Goal: Transaction & Acquisition: Purchase product/service

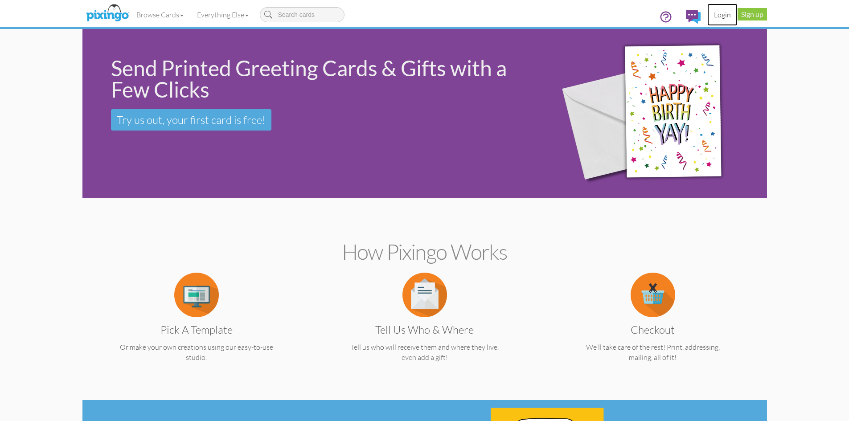
click at [727, 10] on link "Login" at bounding box center [722, 15] width 30 height 22
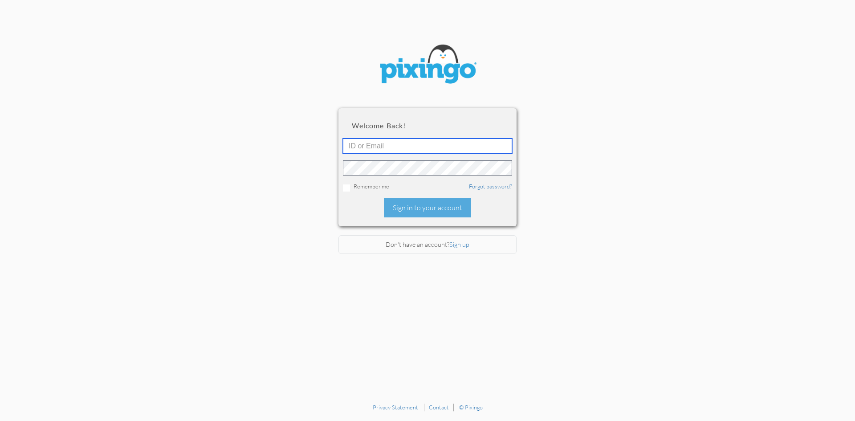
type input "R10401"
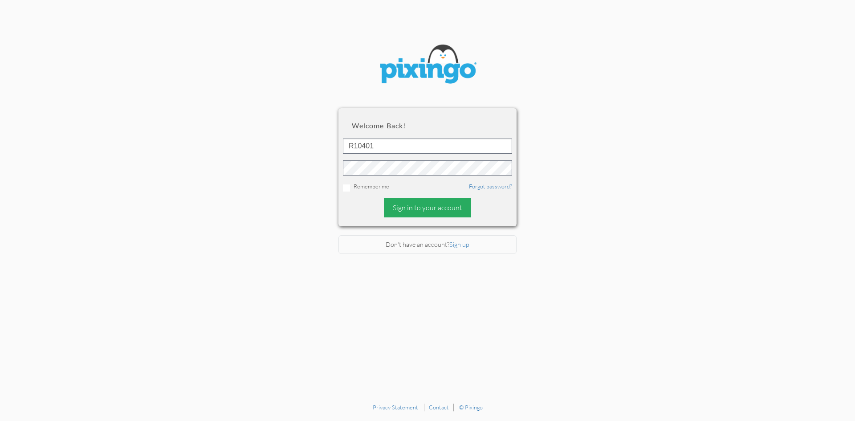
click at [428, 207] on div "Sign in to your account" at bounding box center [427, 207] width 87 height 19
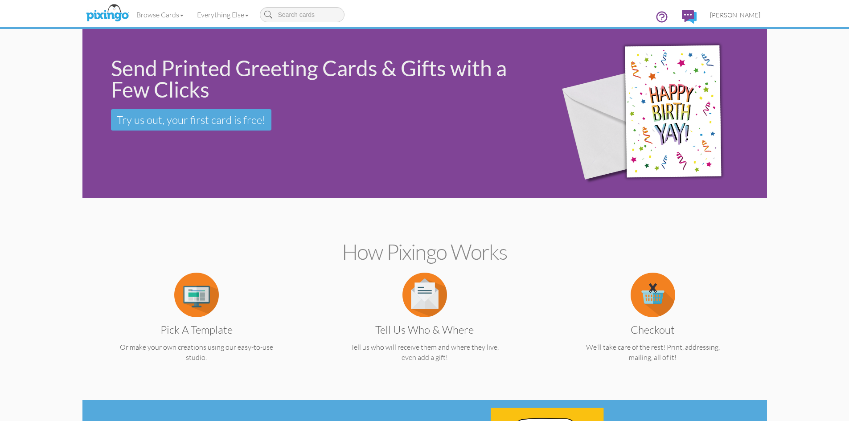
click at [746, 16] on span "[PERSON_NAME]" at bounding box center [735, 15] width 50 height 8
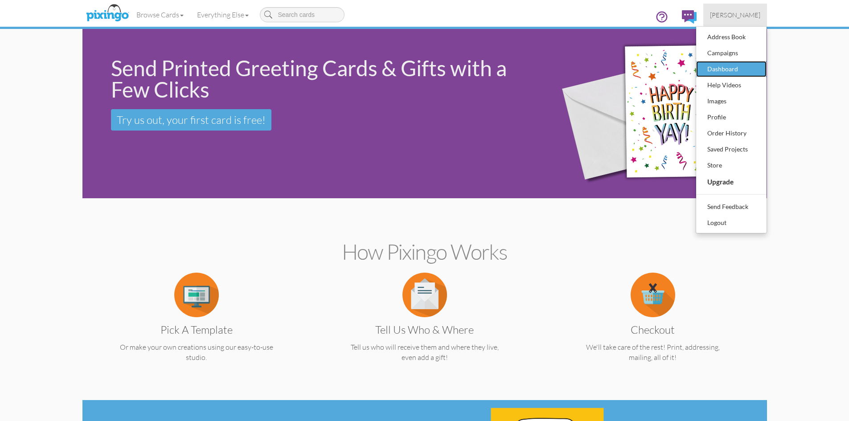
click at [726, 69] on div "Dashboard" at bounding box center [731, 68] width 53 height 13
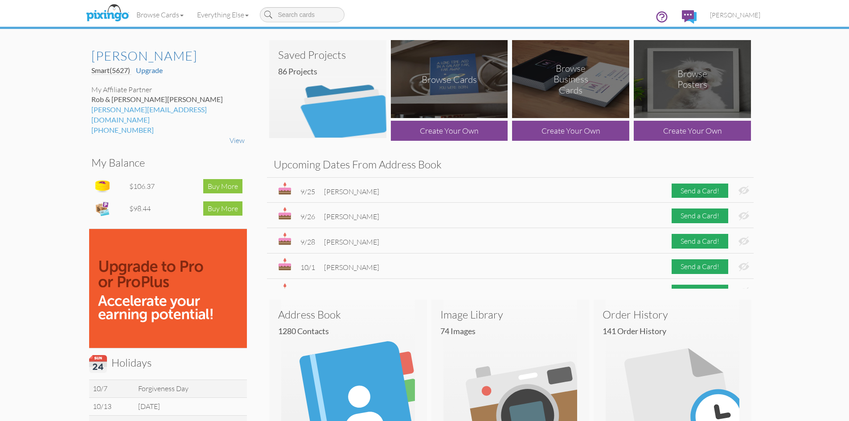
click at [349, 100] on img at bounding box center [327, 89] width 117 height 98
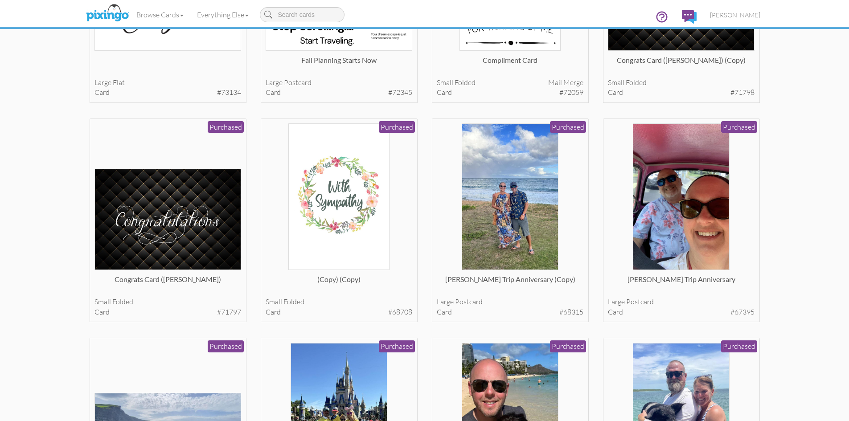
scroll to position [401, 0]
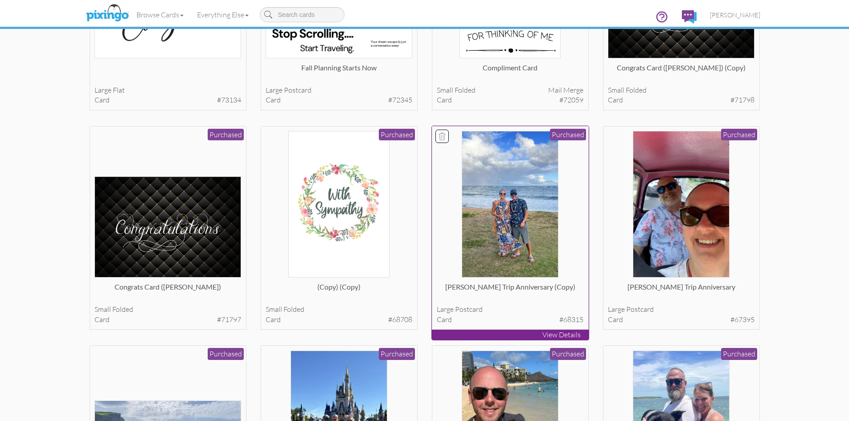
click at [550, 286] on div "[PERSON_NAME] Trip Anniversary (copy)" at bounding box center [510, 291] width 147 height 18
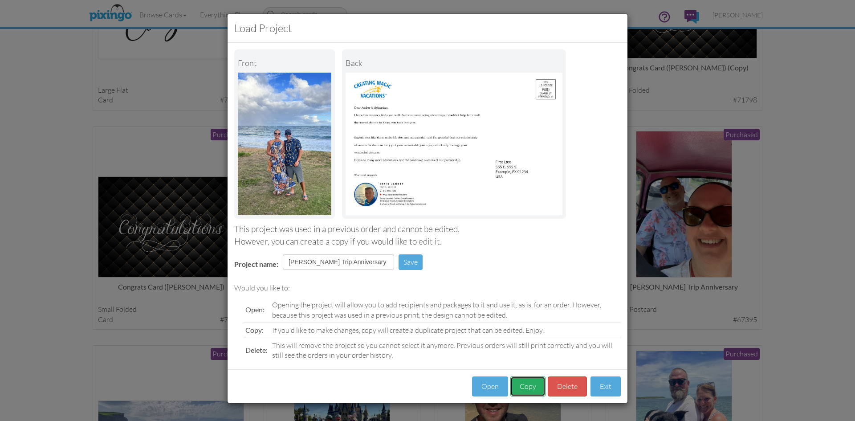
click at [530, 385] on button "Copy" at bounding box center [527, 386] width 35 height 20
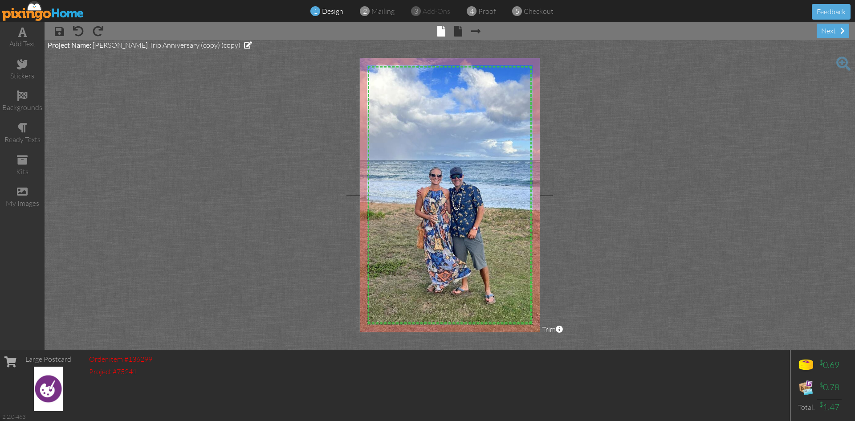
click at [502, 186] on img at bounding box center [454, 183] width 230 height 306
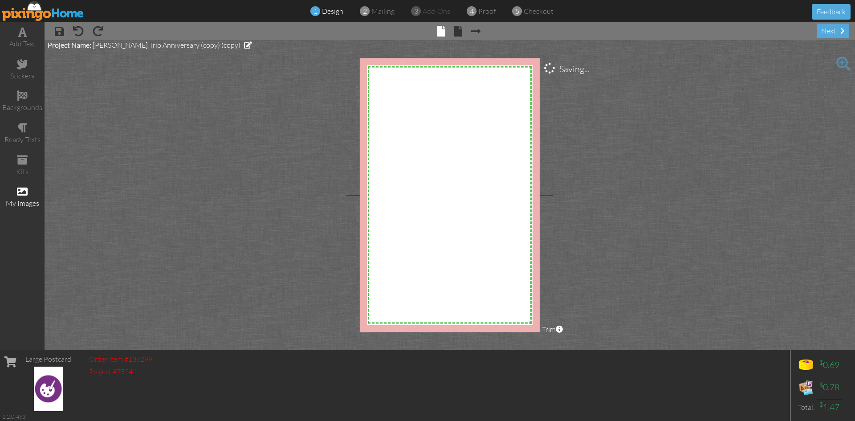
click at [12, 190] on div "my images" at bounding box center [22, 197] width 45 height 31
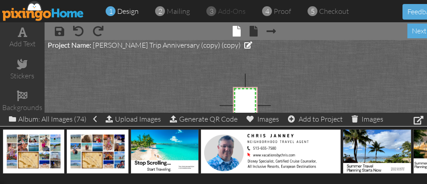
click at [192, 77] on project-studio-wrapper "X X X X X X X X X X X X X X X X X X X X X X X X X X X X X X X X X X X X X X X X…" at bounding box center [245, 105] width 401 height 131
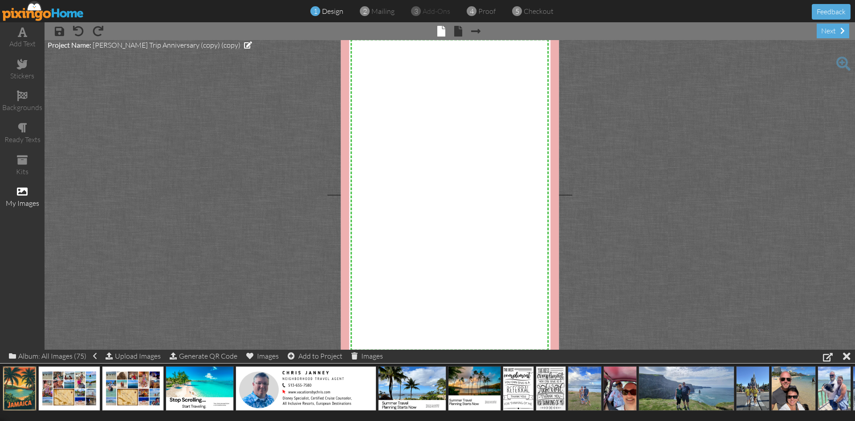
click at [837, 61] on span at bounding box center [844, 64] width 14 height 14
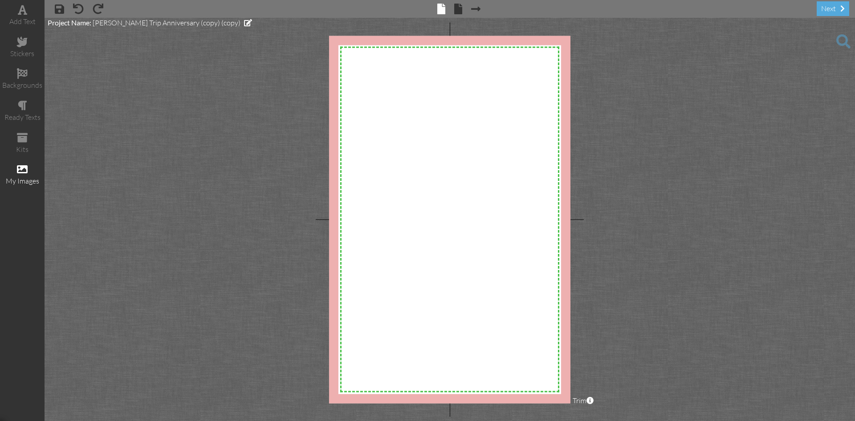
click at [842, 40] on span at bounding box center [844, 41] width 14 height 14
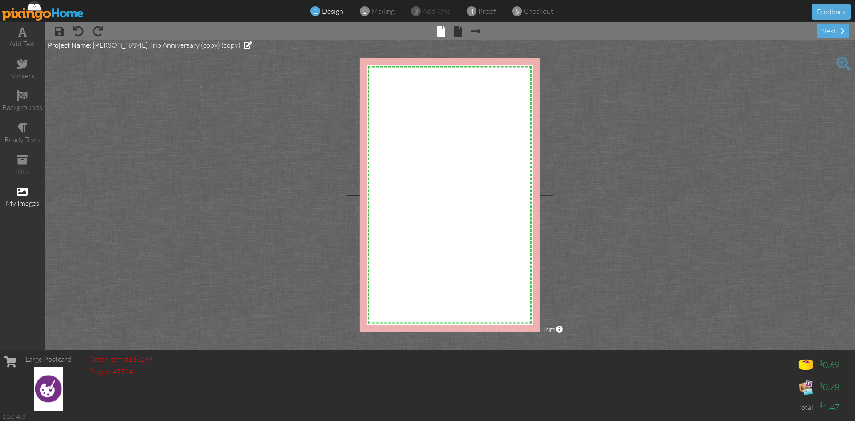
click at [166, 374] on div "Large Postcard Order item #136299 Project #75241 $ 0.69 $ 0.78 Total: $ 1.47 2.…" at bounding box center [427, 385] width 855 height 71
click at [19, 196] on span at bounding box center [22, 191] width 11 height 11
click at [153, 193] on project-studio-wrapper "X X X X X X X X X X X X X X X X X X X X X X X X X X X X X X X X X X X X X X X X…" at bounding box center [450, 195] width 811 height 310
click at [24, 159] on span at bounding box center [22, 160] width 11 height 11
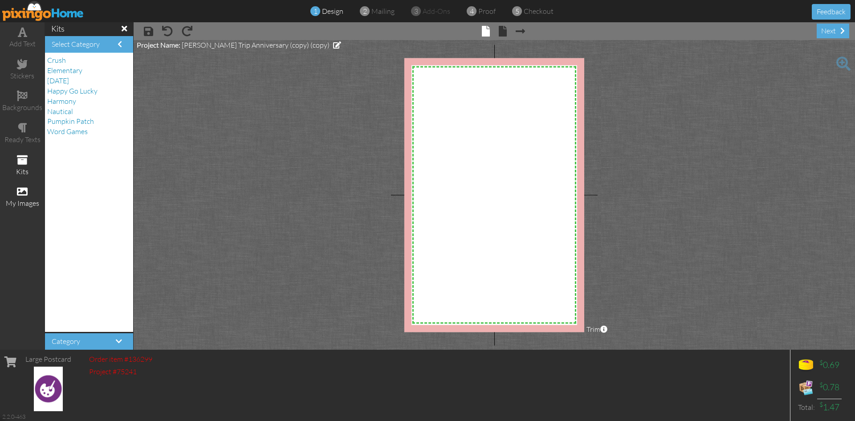
click at [19, 190] on span at bounding box center [22, 191] width 11 height 11
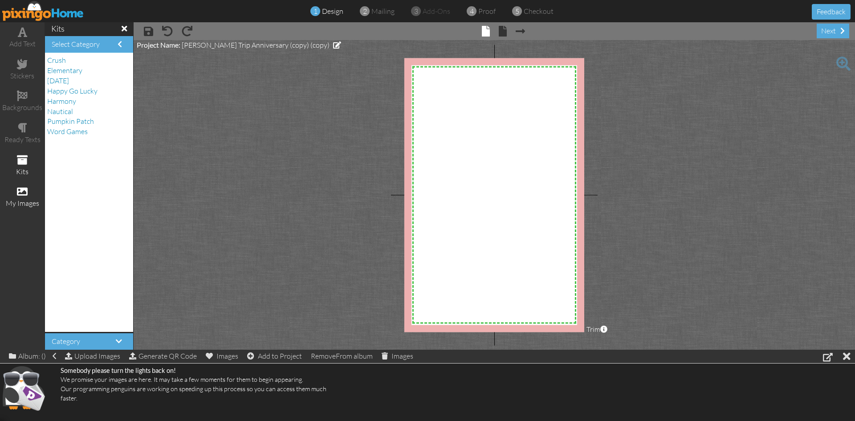
click at [20, 192] on span at bounding box center [22, 191] width 11 height 11
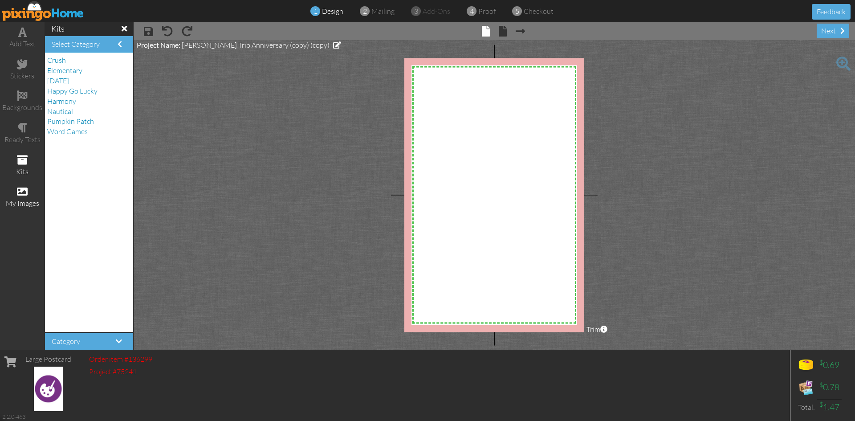
click at [20, 192] on span at bounding box center [22, 191] width 11 height 11
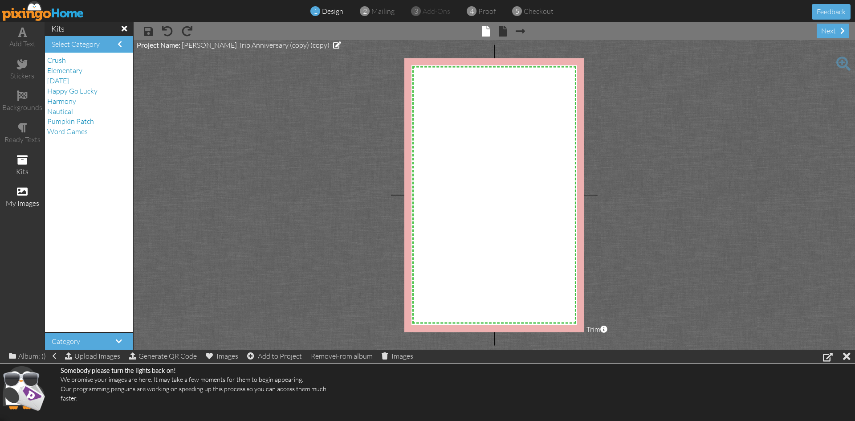
click at [20, 157] on span at bounding box center [22, 160] width 11 height 11
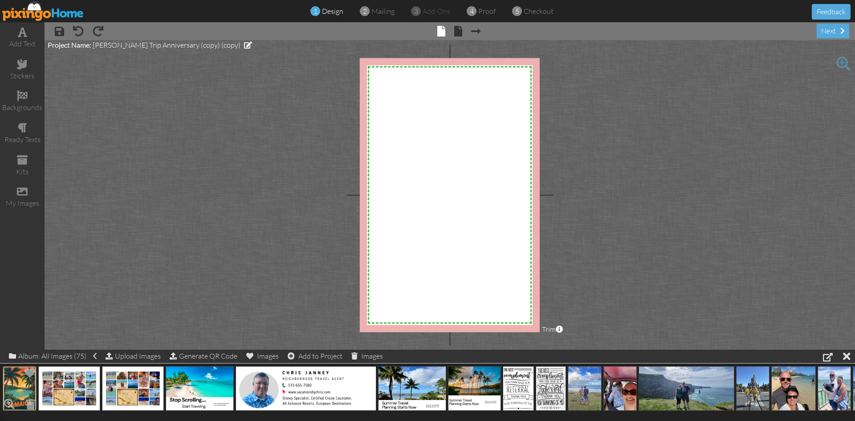
click at [22, 386] on img at bounding box center [20, 388] width 34 height 45
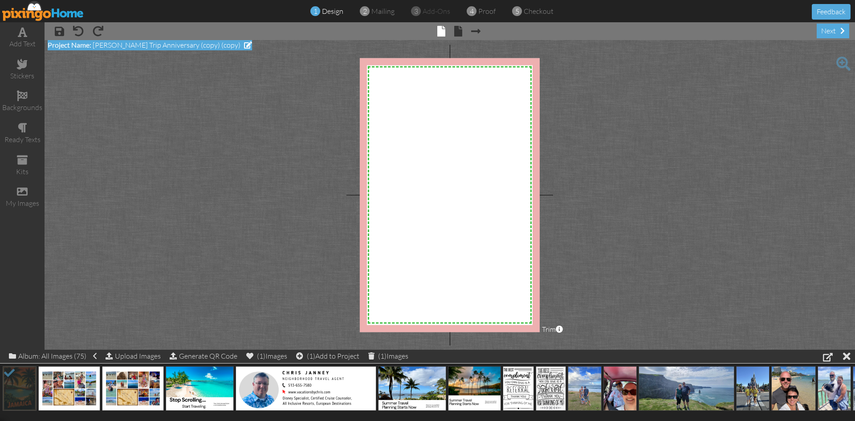
click at [244, 45] on span at bounding box center [248, 44] width 8 height 7
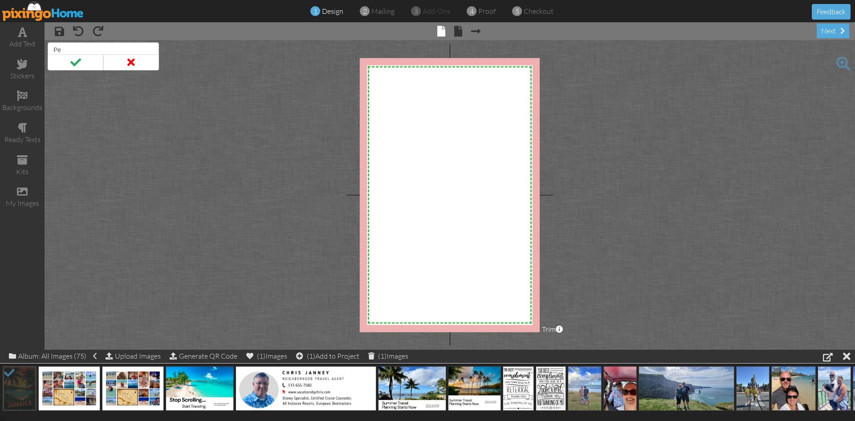
type input "P"
type input "Jamacia"
drag, startPoint x: 128, startPoint y: 132, endPoint x: 131, endPoint y: 126, distance: 7.2
click at [129, 132] on project-studio-wrapper "X X X X X X X X X X X X X X X X X X X X X X X X X X X X X X X X X X X X X X X X…" at bounding box center [450, 195] width 811 height 310
click at [85, 60] on span at bounding box center [76, 62] width 56 height 16
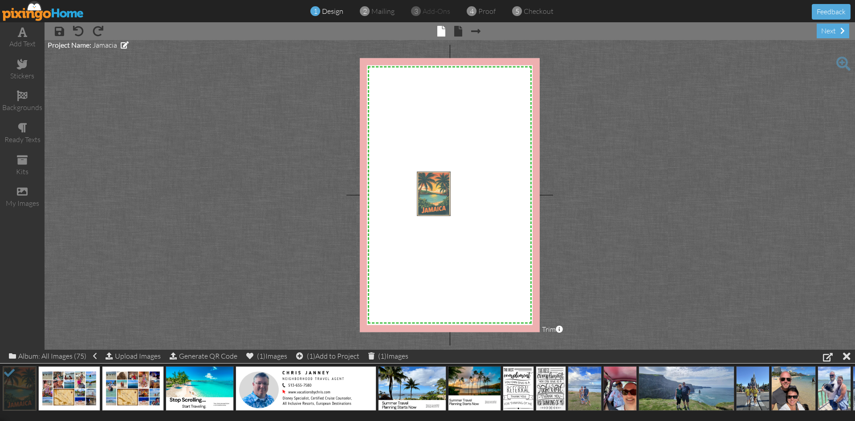
drag, startPoint x: 16, startPoint y: 383, endPoint x: 436, endPoint y: 186, distance: 462.9
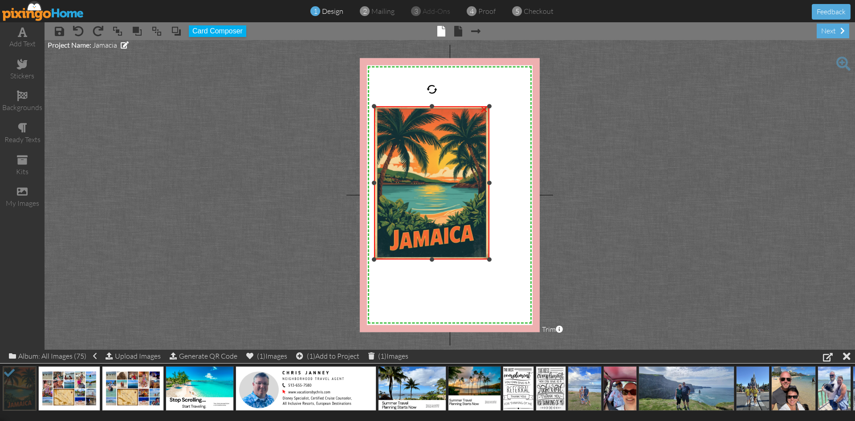
drag, startPoint x: 422, startPoint y: 169, endPoint x: 389, endPoint y: 106, distance: 71.3
click at [389, 106] on div "×" at bounding box center [431, 182] width 115 height 153
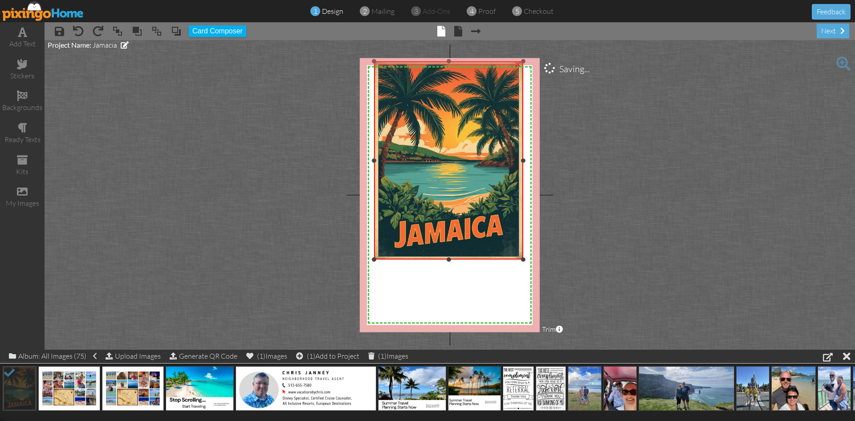
drag, startPoint x: 491, startPoint y: 105, endPoint x: 540, endPoint y: 60, distance: 66.5
click at [540, 60] on div "X X X X X X X X X X X X X X X X X X X X X X X X X X X X X X X X X X X X X X X X…" at bounding box center [450, 195] width 180 height 274
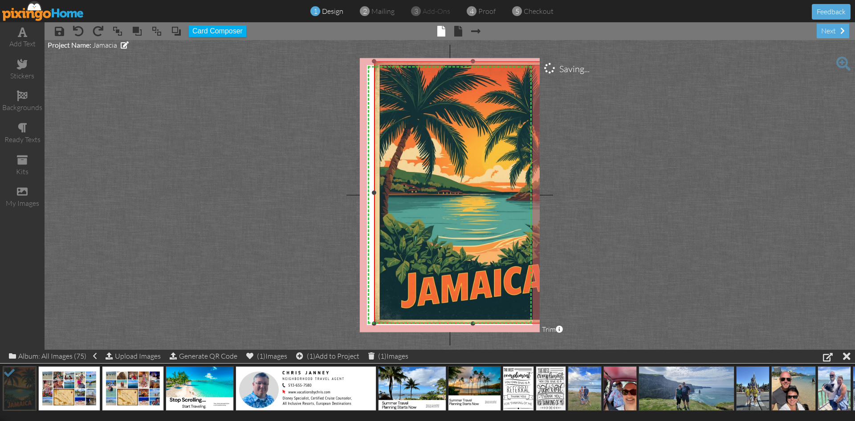
drag, startPoint x: 522, startPoint y: 258, endPoint x: 531, endPoint y: 322, distance: 64.7
click at [531, 322] on div "×" at bounding box center [472, 192] width 197 height 262
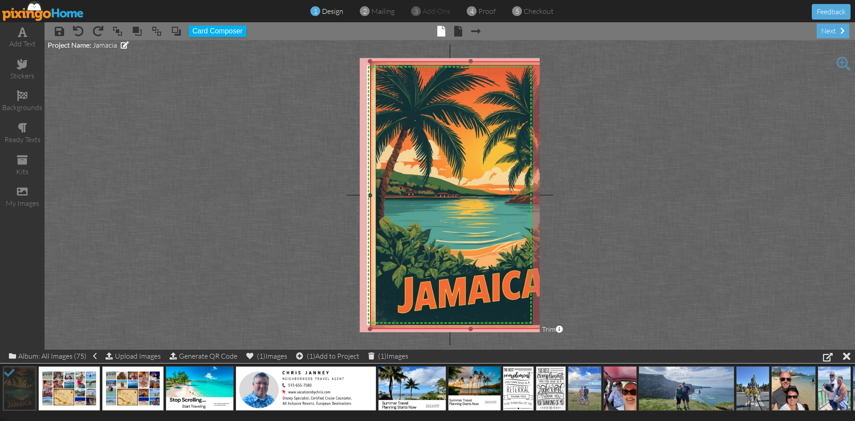
drag, startPoint x: 375, startPoint y: 322, endPoint x: 347, endPoint y: 327, distance: 27.7
click at [347, 327] on project-studio-wrapper "X X X X X X X X X X X X X X X X X X X X X X X X X X X X X X X X X X X X X X X X…" at bounding box center [450, 195] width 811 height 310
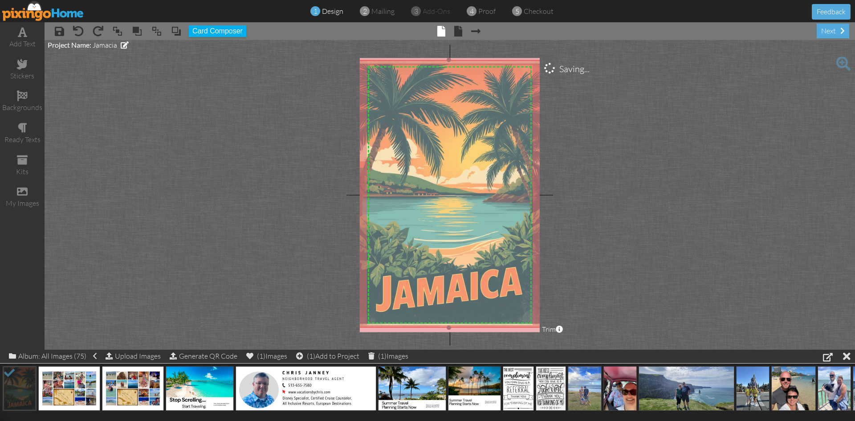
drag, startPoint x: 506, startPoint y: 190, endPoint x: 494, endPoint y: 188, distance: 12.6
click at [494, 188] on img at bounding box center [448, 194] width 201 height 268
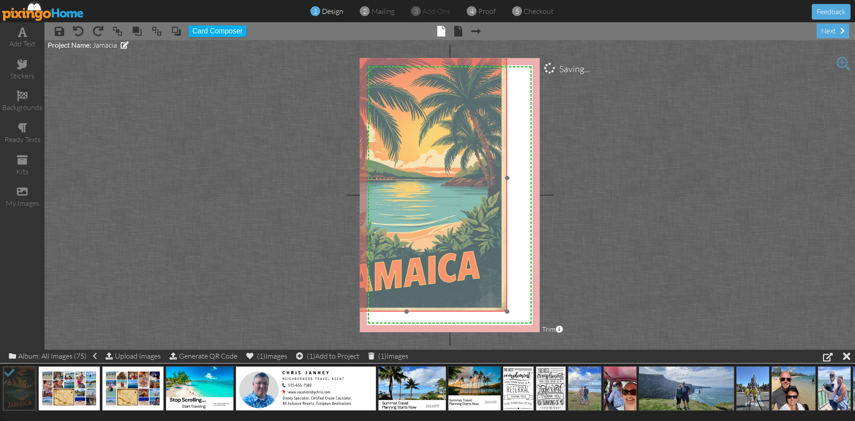
drag, startPoint x: 452, startPoint y: 263, endPoint x: 409, endPoint y: 247, distance: 45.7
click at [409, 247] on img at bounding box center [406, 178] width 201 height 268
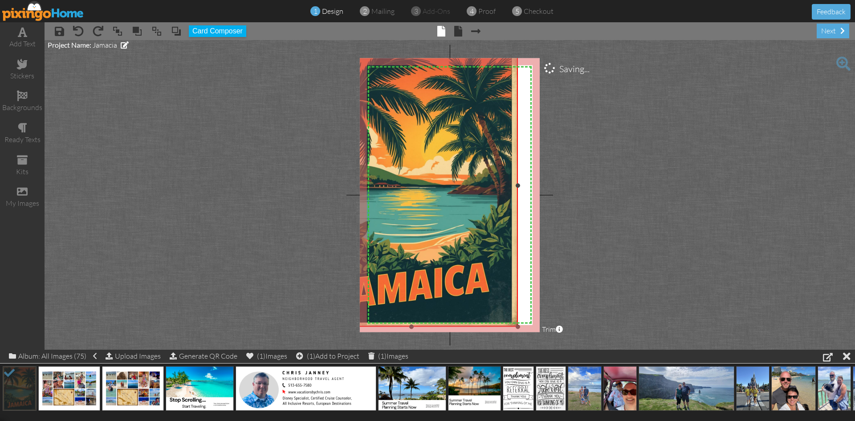
drag, startPoint x: 505, startPoint y: 312, endPoint x: 513, endPoint y: 317, distance: 9.4
click at [517, 326] on div at bounding box center [518, 327] width 4 height 4
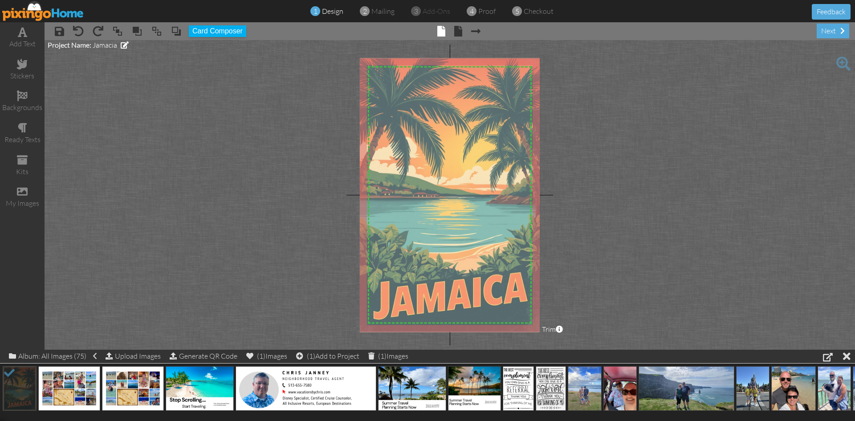
drag, startPoint x: 416, startPoint y: 204, endPoint x: 455, endPoint y: 214, distance: 40.5
click at [455, 214] on img at bounding box center [450, 195] width 212 height 282
click at [453, 190] on img at bounding box center [450, 196] width 212 height 282
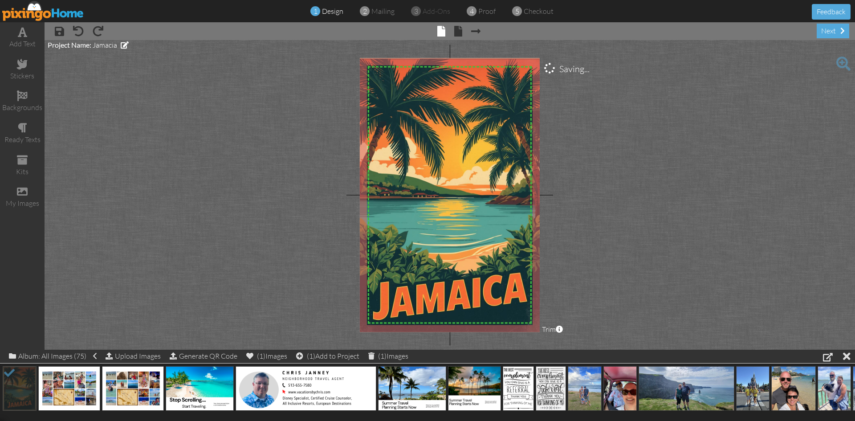
click at [293, 109] on project-studio-wrapper "X X X X X X X X X X X X X X X X X X X X X X X X X X X X X X X X X X X X X X X X…" at bounding box center [450, 195] width 811 height 310
click at [459, 30] on span at bounding box center [458, 31] width 8 height 11
click at [459, 32] on span at bounding box center [458, 31] width 8 height 11
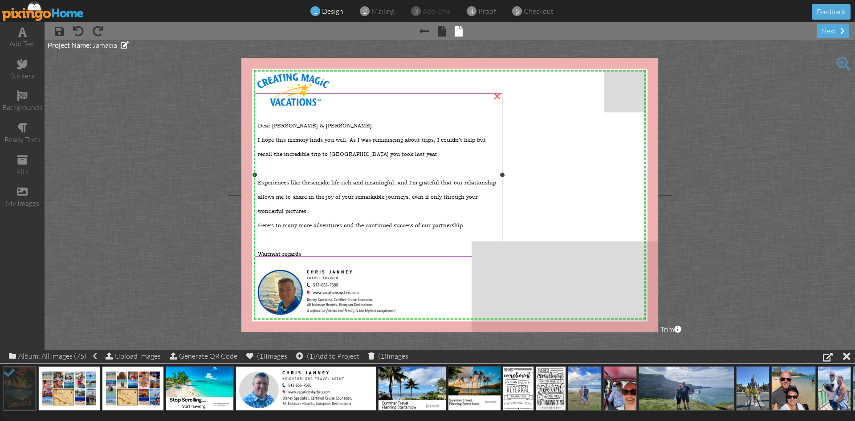
click at [413, 222] on span "Here's to many more adventures and the continued success of our partnership." at bounding box center [361, 225] width 207 height 7
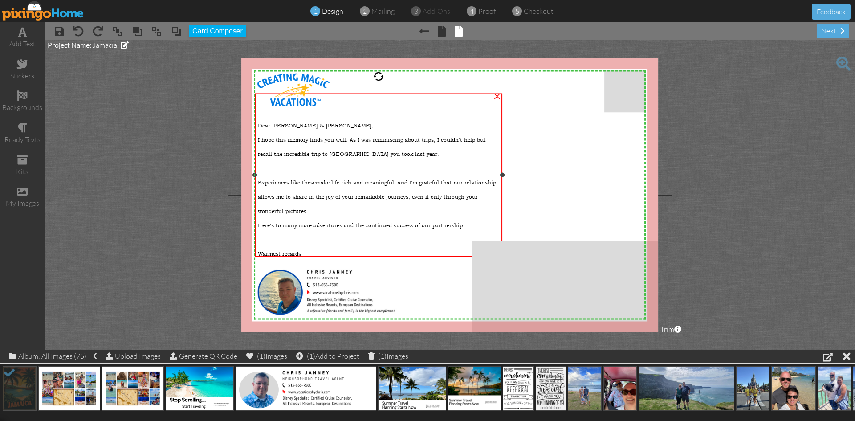
click at [409, 217] on div "Here's to many more adventures and the continued success of our partnership." at bounding box center [378, 223] width 241 height 14
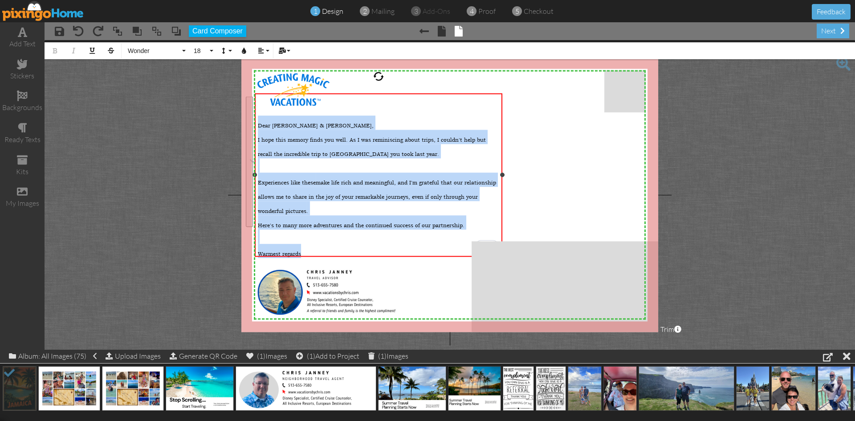
drag, startPoint x: 307, startPoint y: 248, endPoint x: 256, endPoint y: 123, distance: 134.8
click at [256, 123] on div "Dear [PERSON_NAME] & [PERSON_NAME], I hope this memory finds you well. As I was…" at bounding box center [379, 177] width 248 height 168
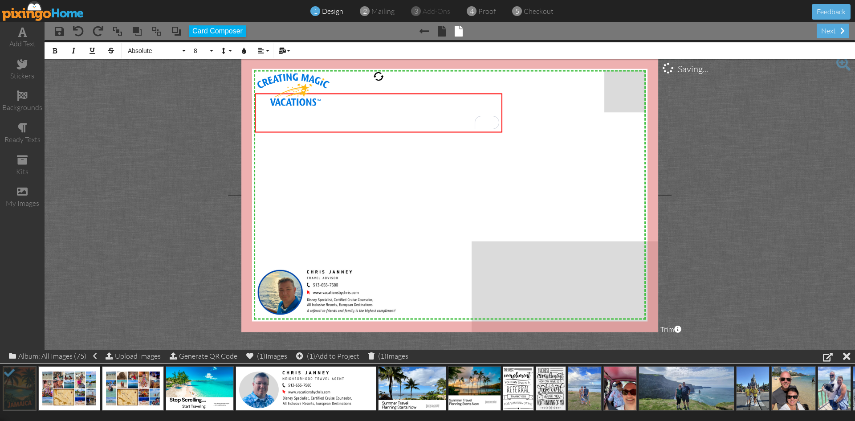
click at [184, 207] on project-studio-wrapper "X X X X X X X X X X X X X X X X X X X X X X X X X X X X X X X X X X X X X X X X…" at bounding box center [450, 195] width 811 height 310
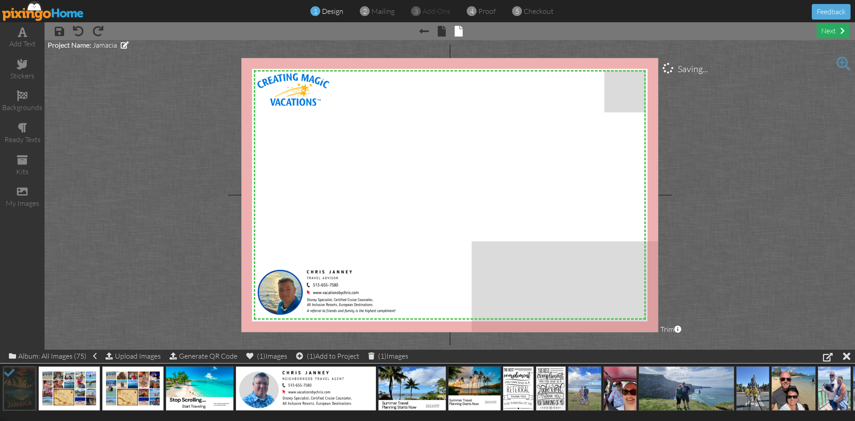
click at [829, 32] on div "next" at bounding box center [833, 31] width 33 height 15
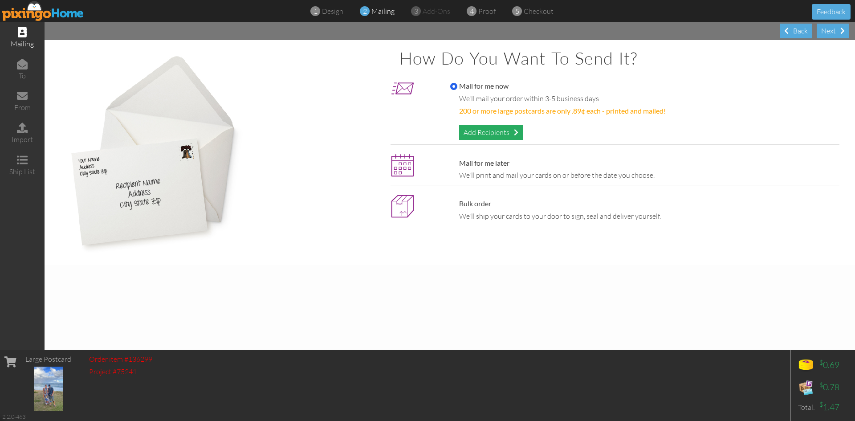
click at [499, 128] on div "Add Recipients" at bounding box center [491, 132] width 64 height 15
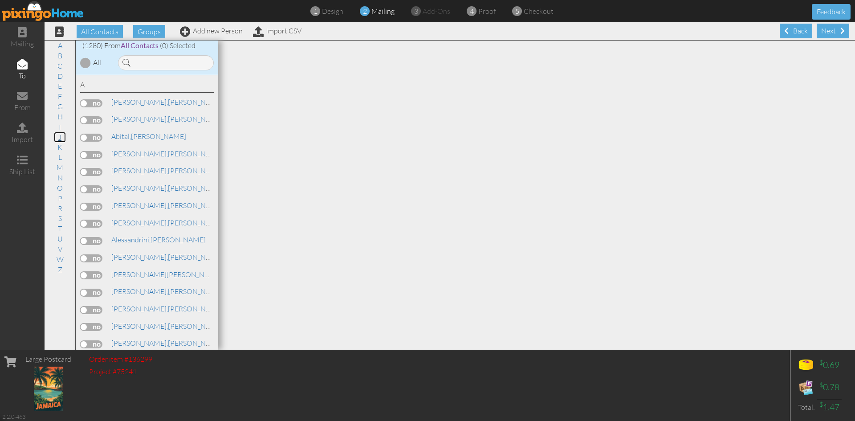
click at [58, 138] on link "J" at bounding box center [60, 137] width 12 height 11
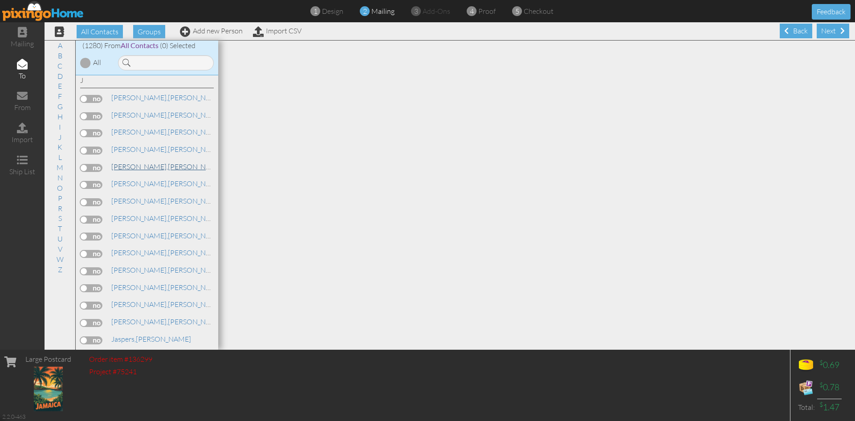
scroll to position [0, 0]
click at [96, 236] on label at bounding box center [91, 236] width 22 height 8
click at [0, 0] on input "checkbox" at bounding box center [0, 0] width 0 height 0
click at [90, 237] on label at bounding box center [91, 236] width 22 height 8
click at [0, 0] on input "checkbox" at bounding box center [0, 0] width 0 height 0
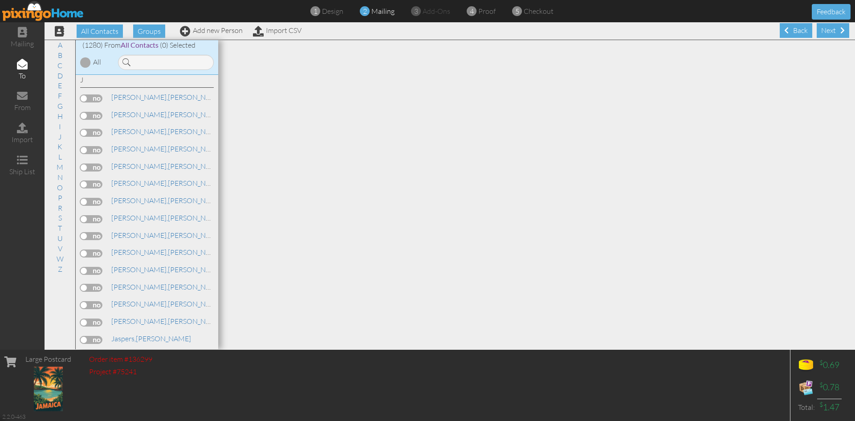
click at [91, 253] on label at bounding box center [91, 253] width 22 height 8
click at [0, 0] on input "checkbox" at bounding box center [0, 0] width 0 height 0
click at [820, 32] on div "Next" at bounding box center [833, 30] width 33 height 15
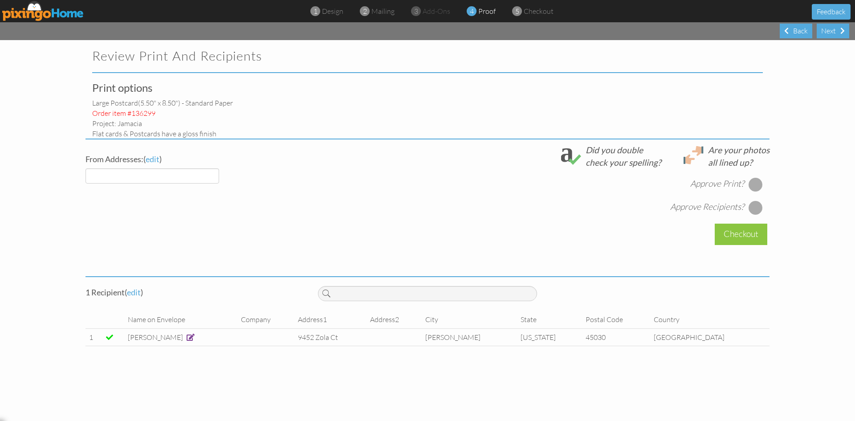
select select "object:5707"
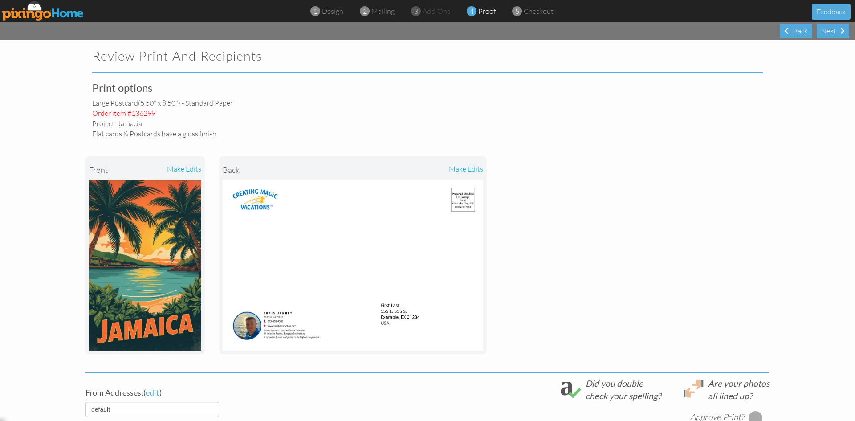
click at [153, 223] on img at bounding box center [145, 265] width 112 height 171
click at [140, 239] on img at bounding box center [145, 265] width 112 height 171
click at [181, 168] on div "make edits" at bounding box center [173, 170] width 56 height 20
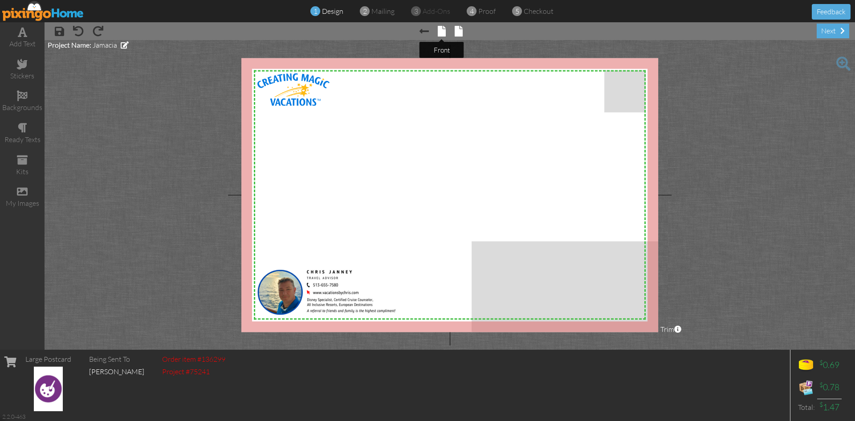
click at [445, 30] on span at bounding box center [442, 31] width 8 height 11
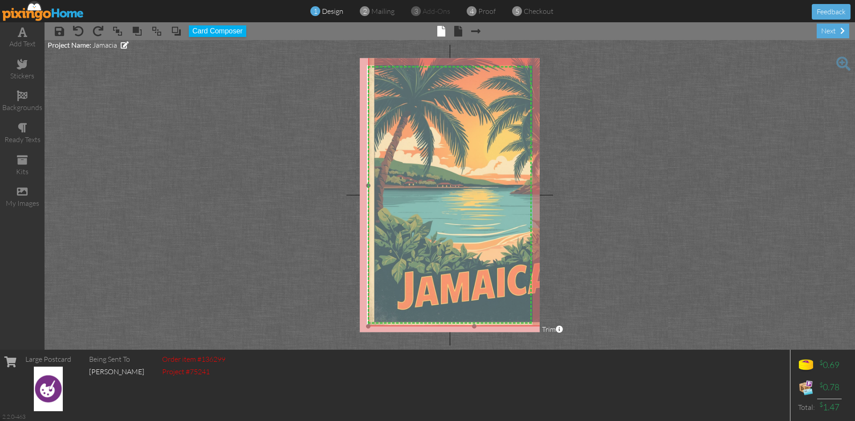
drag, startPoint x: 449, startPoint y: 165, endPoint x: 474, endPoint y: 155, distance: 26.6
click at [474, 155] on img at bounding box center [474, 186] width 212 height 282
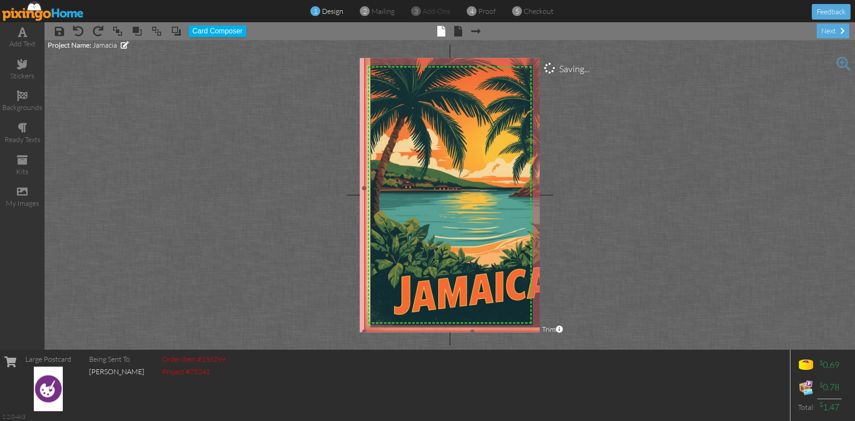
drag, startPoint x: 367, startPoint y: 326, endPoint x: 358, endPoint y: 329, distance: 9.6
click at [358, 331] on project-studio-wrapper "X X X X X X X X X X X X X X X X X X X X X X X X X X X X X X X X X X X X X X X X…" at bounding box center [450, 195] width 811 height 310
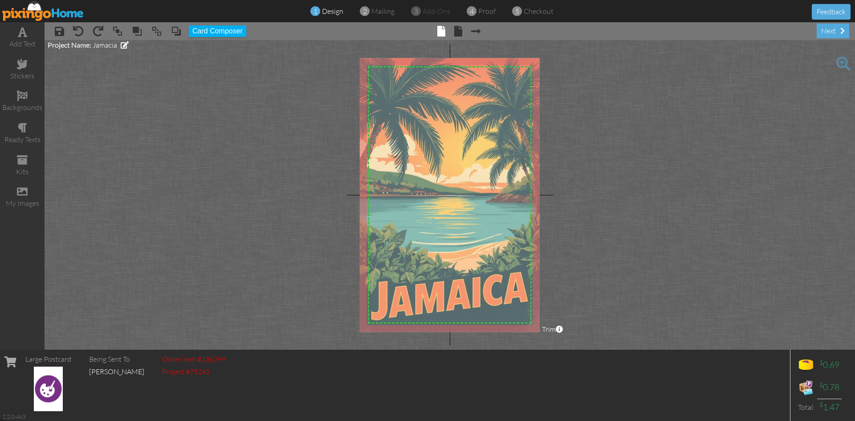
drag, startPoint x: 466, startPoint y: 256, endPoint x: 443, endPoint y: 262, distance: 23.9
click at [443, 262] on img at bounding box center [450, 193] width 216 height 287
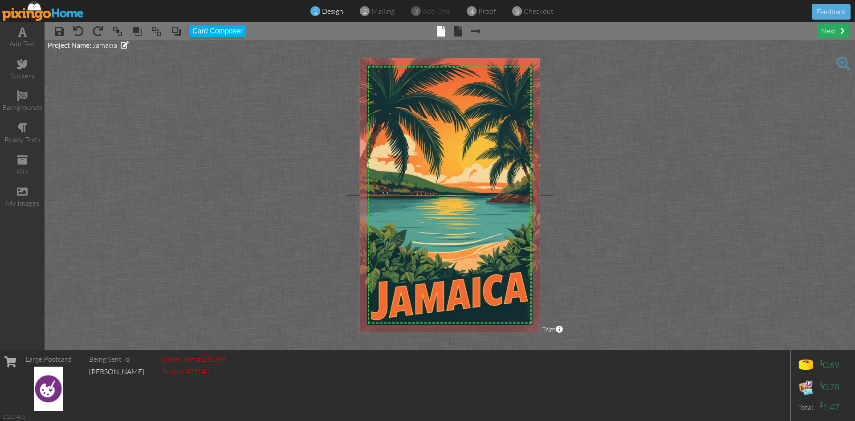
click at [828, 30] on div "next" at bounding box center [833, 31] width 33 height 15
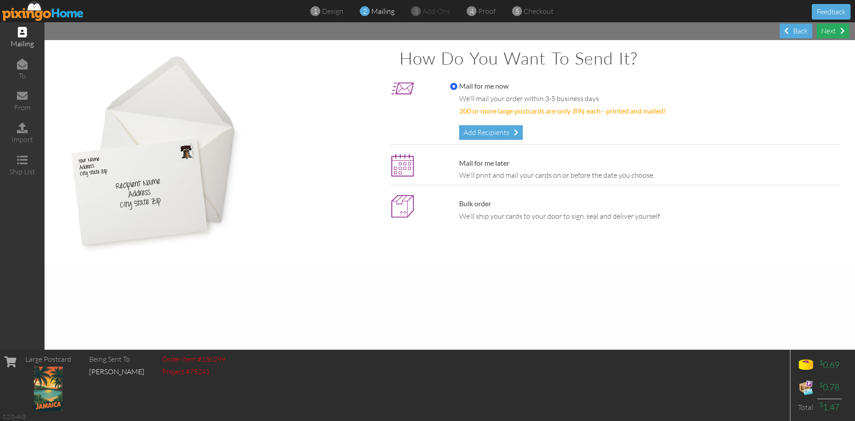
click at [828, 30] on div "Next" at bounding box center [833, 31] width 33 height 15
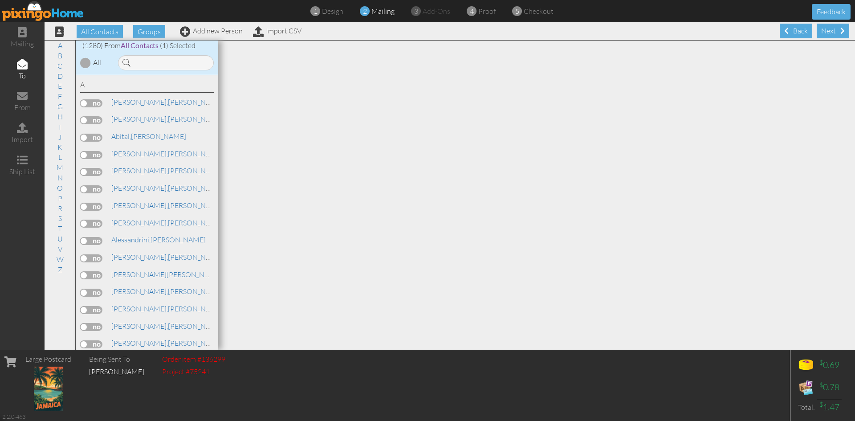
click at [828, 30] on div "Next" at bounding box center [833, 31] width 33 height 15
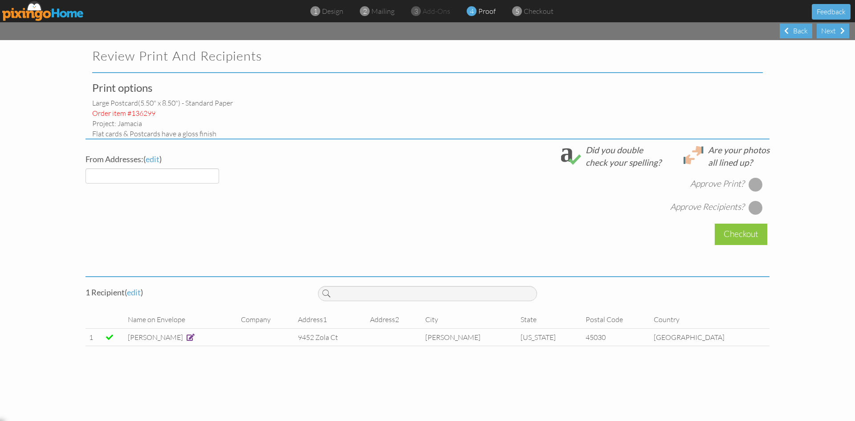
select select "object:8445"
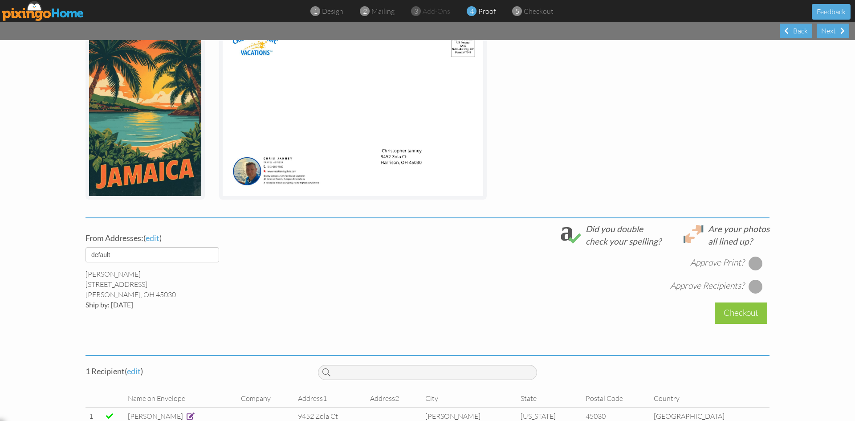
scroll to position [176, 0]
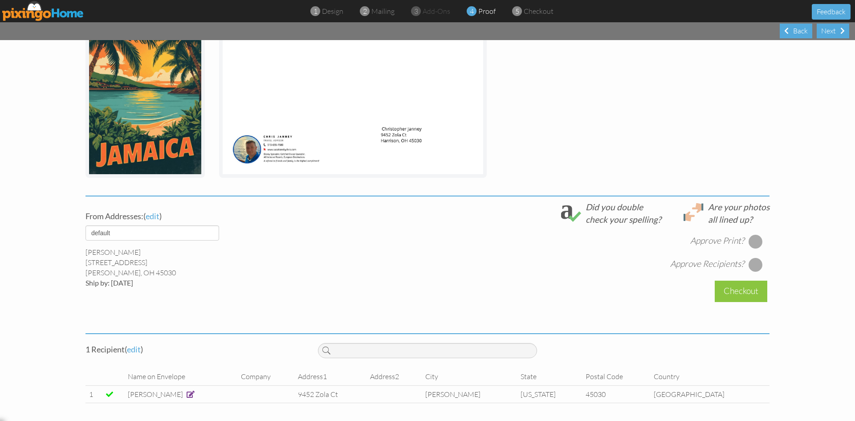
click at [752, 241] on div at bounding box center [756, 241] width 14 height 14
click at [750, 263] on div at bounding box center [756, 264] width 14 height 14
click at [137, 351] on span "edit" at bounding box center [134, 349] width 14 height 10
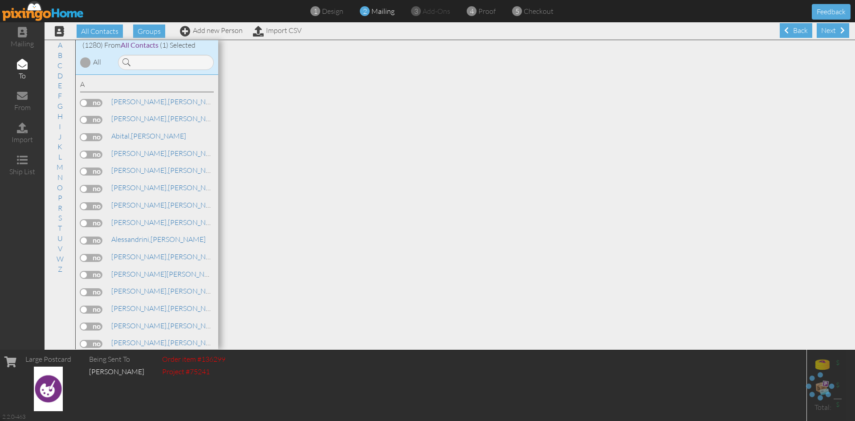
scroll to position [0, 0]
click at [158, 62] on input at bounding box center [166, 62] width 96 height 15
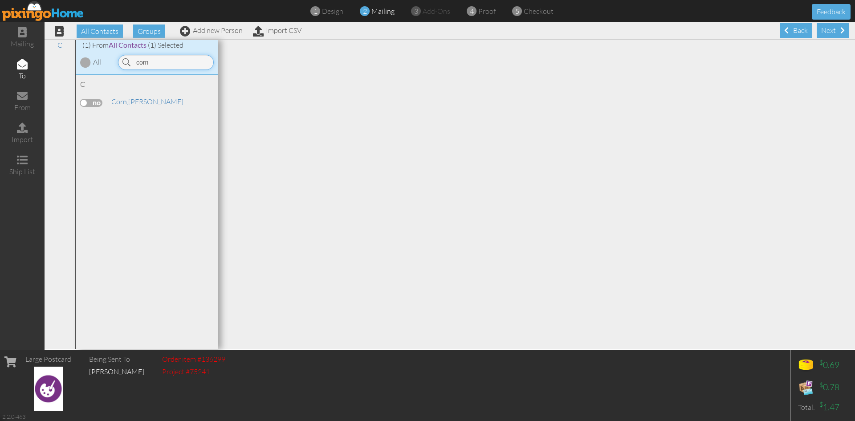
type input "corn"
click at [95, 102] on label at bounding box center [91, 103] width 22 height 8
click at [0, 0] on input "checkbox" at bounding box center [0, 0] width 0 height 0
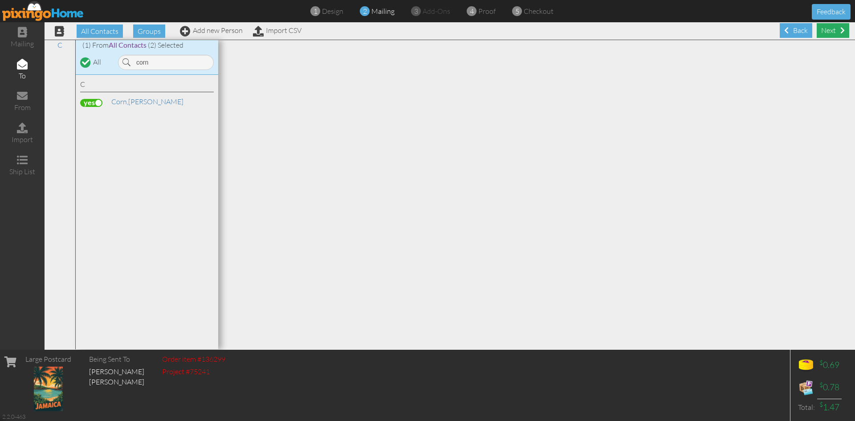
click at [826, 35] on div "Next" at bounding box center [833, 30] width 33 height 15
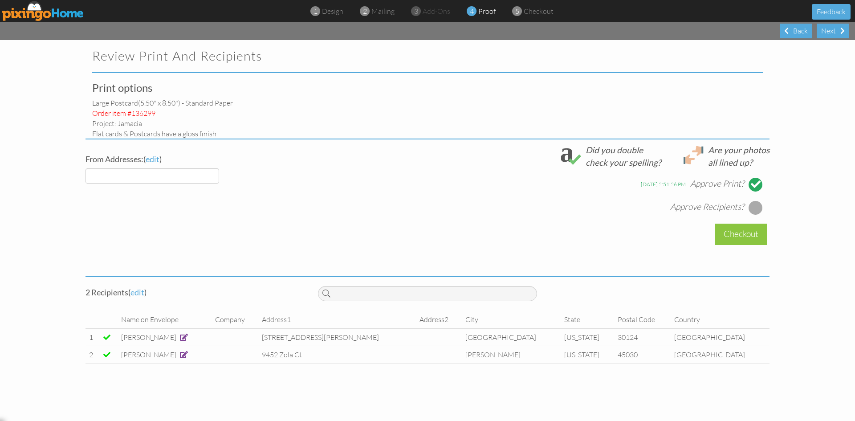
select select "object:11211"
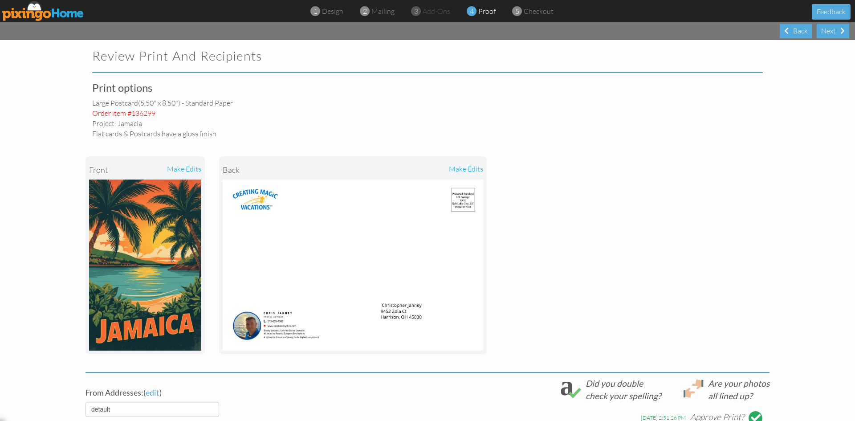
click at [36, 16] on img at bounding box center [43, 11] width 82 height 20
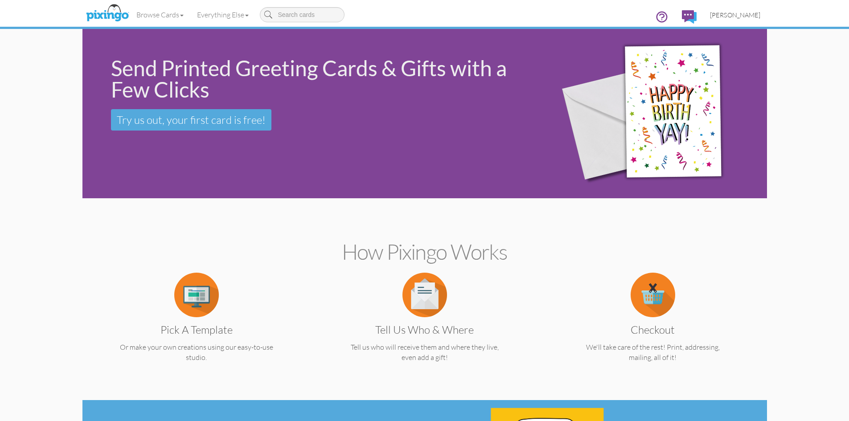
click at [744, 18] on span "[PERSON_NAME]" at bounding box center [735, 15] width 50 height 8
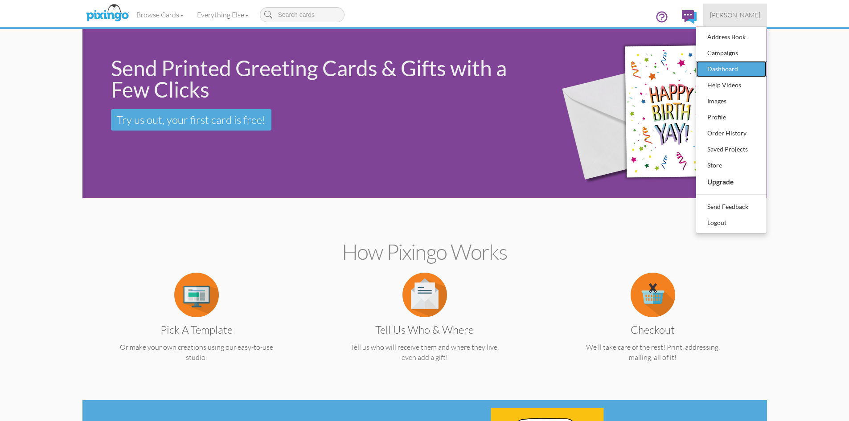
click at [729, 67] on div "Dashboard" at bounding box center [731, 68] width 53 height 13
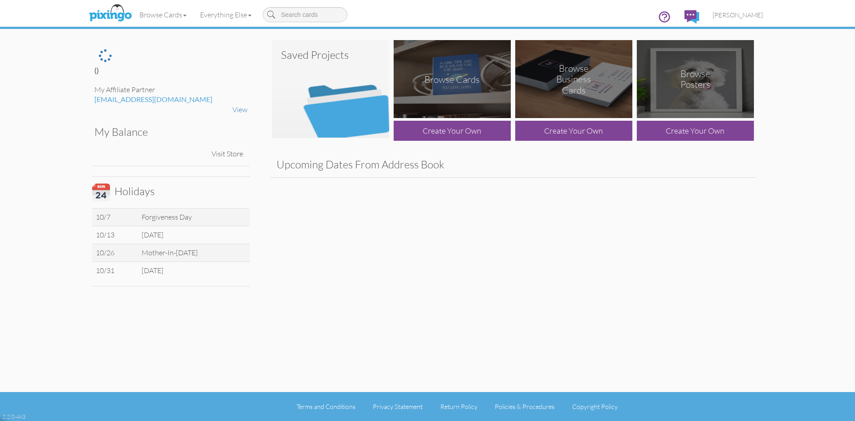
click at [343, 110] on img at bounding box center [330, 89] width 117 height 98
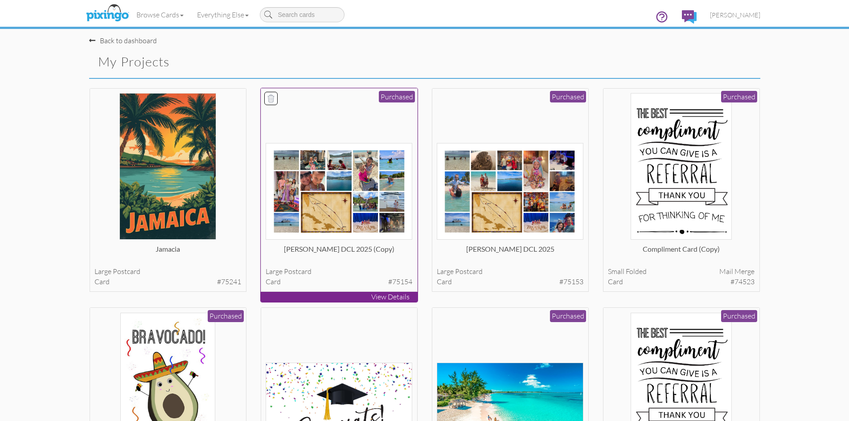
click at [387, 202] on img at bounding box center [338, 191] width 147 height 97
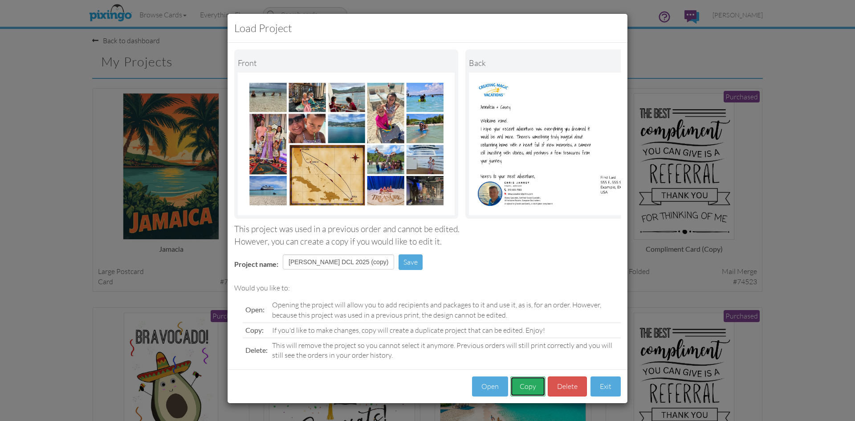
click at [526, 388] on button "Copy" at bounding box center [527, 386] width 35 height 20
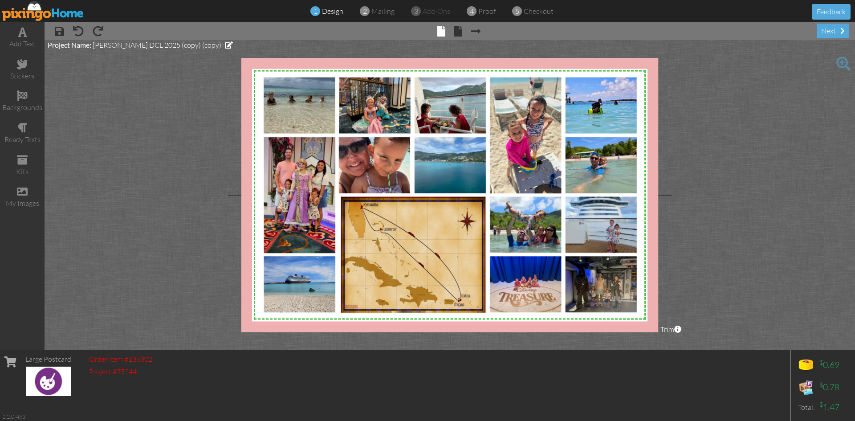
click at [390, 148] on img at bounding box center [450, 195] width 424 height 303
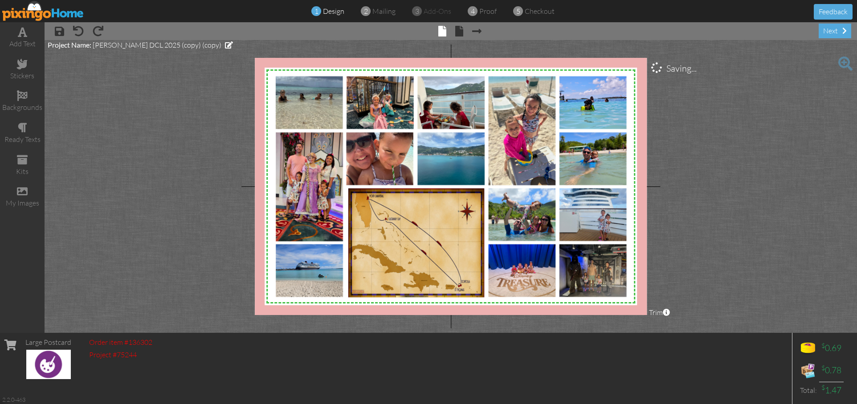
click at [464, 110] on img at bounding box center [451, 187] width 399 height 285
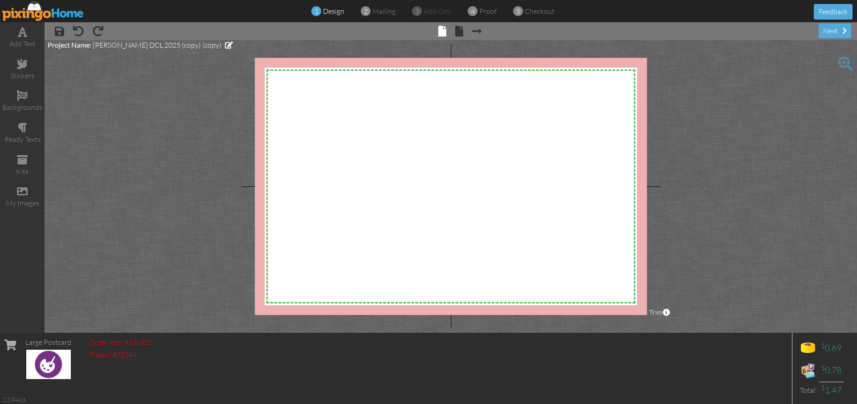
click at [95, 192] on project-studio-wrapper "X X X X X X X X X X X X X X X X X X X X X X X X X X X X X X X X X X X X X X X X…" at bounding box center [451, 186] width 812 height 293
click at [17, 194] on span at bounding box center [22, 191] width 11 height 11
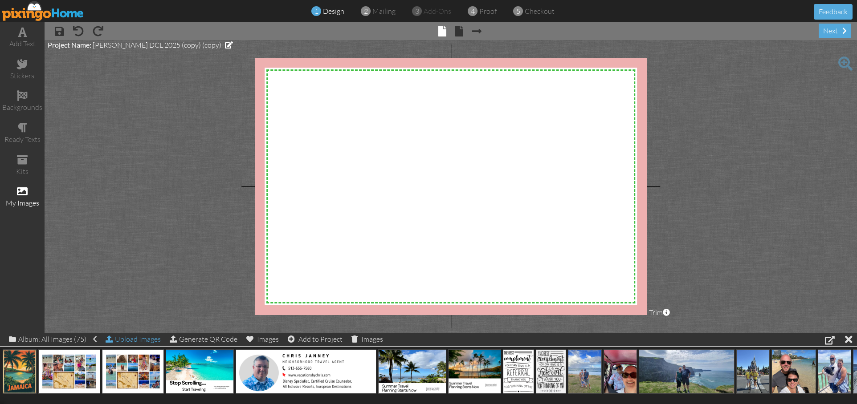
click at [141, 339] on div "Upload Images" at bounding box center [133, 339] width 55 height 13
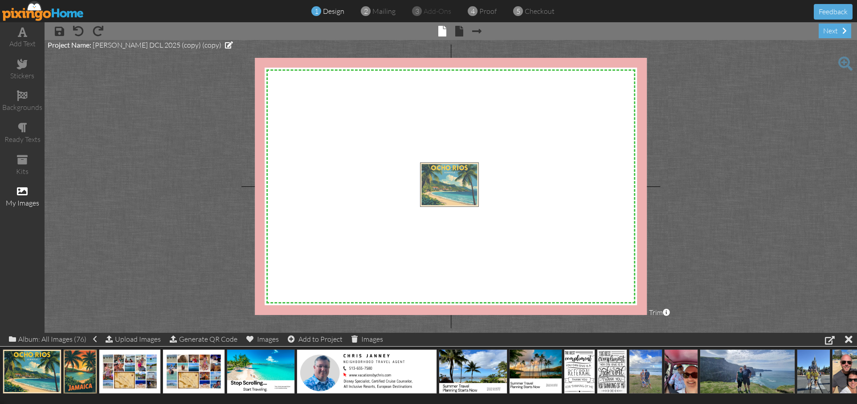
drag, startPoint x: 31, startPoint y: 364, endPoint x: 452, endPoint y: 179, distance: 459.5
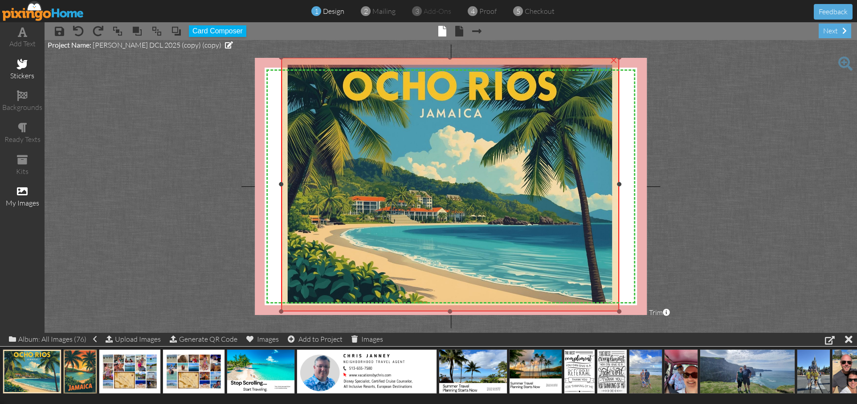
drag, startPoint x: 423, startPoint y: 166, endPoint x: 33, endPoint y: 59, distance: 404.6
click at [33, 59] on div "add text stickers backgrounds ready texts kits my images × save × undo × redo ×…" at bounding box center [428, 177] width 857 height 311
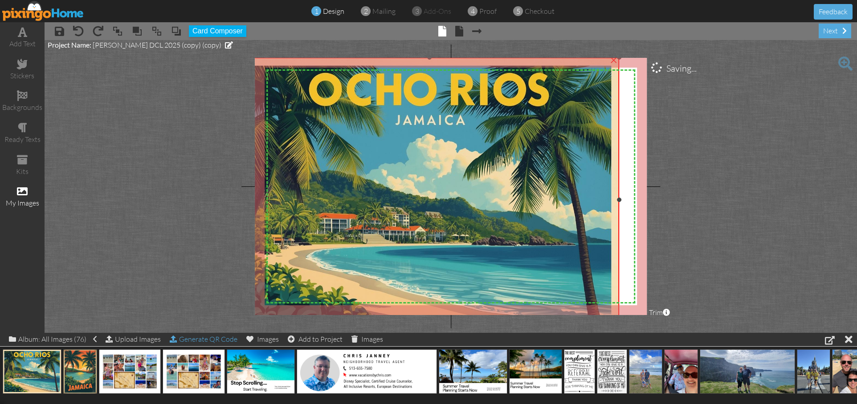
drag, startPoint x: 281, startPoint y: 311, endPoint x: 210, endPoint y: 343, distance: 77.4
click at [210, 333] on div "add text stickers backgrounds ready texts kits my images × save × undo × redo ×…" at bounding box center [428, 177] width 857 height 311
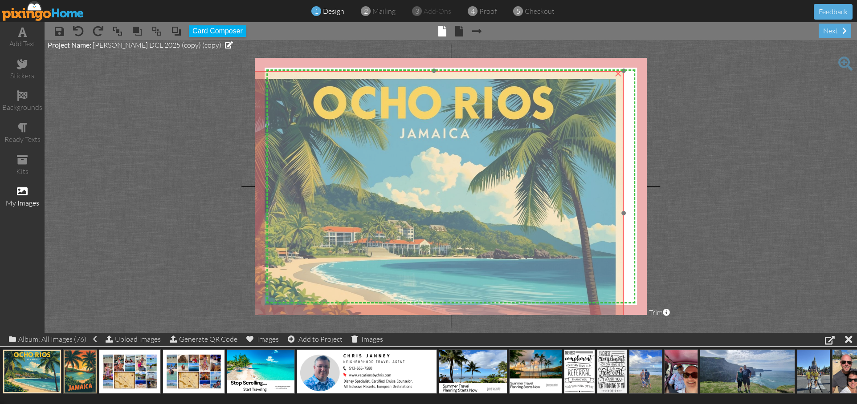
drag, startPoint x: 578, startPoint y: 165, endPoint x: 583, endPoint y: 176, distance: 12.4
click at [583, 176] on img at bounding box center [433, 214] width 379 height 286
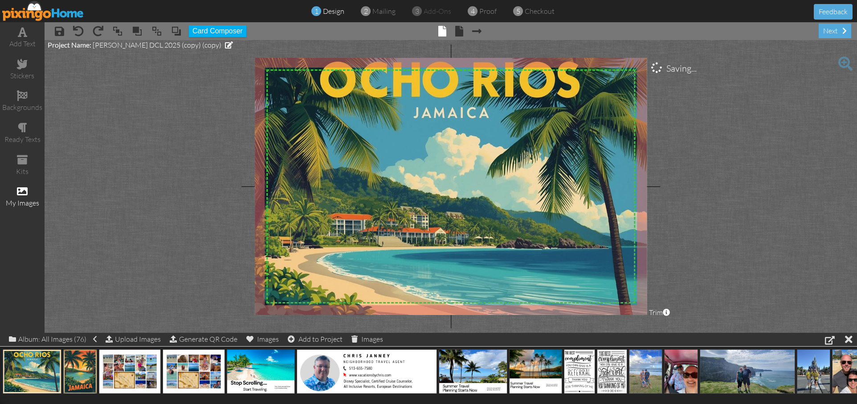
drag, startPoint x: 622, startPoint y: 69, endPoint x: 712, endPoint y: 45, distance: 92.6
click at [712, 45] on project-studio-wrapper "X X X X X X X X X X X X X X X X X X X X X X X X X X X X X X X X X X X X X X X X…" at bounding box center [451, 186] width 812 height 293
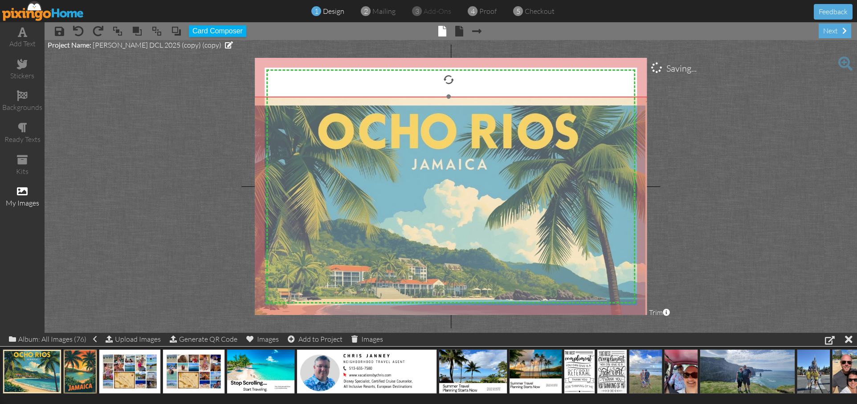
drag, startPoint x: 556, startPoint y: 126, endPoint x: 526, endPoint y: 177, distance: 58.9
click at [541, 177] on img at bounding box center [448, 251] width 411 height 309
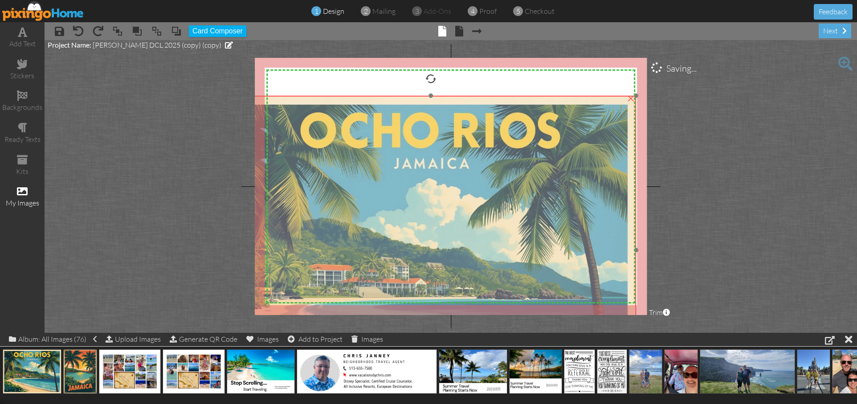
drag, startPoint x: 524, startPoint y: 177, endPoint x: 520, endPoint y: 177, distance: 4.5
click at [520, 177] on img at bounding box center [430, 250] width 411 height 309
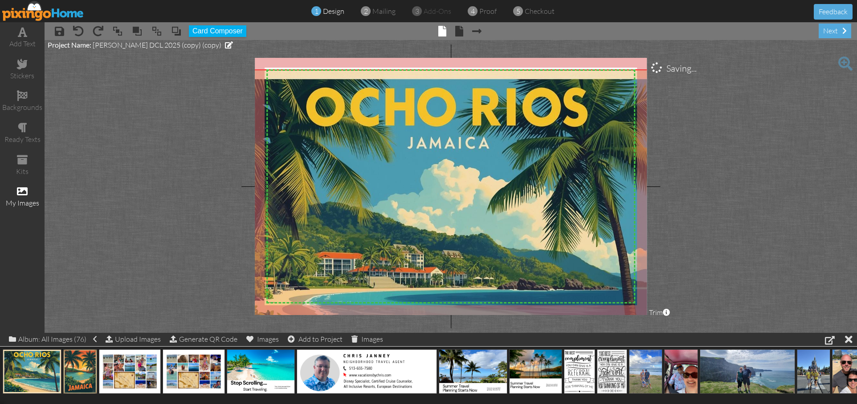
drag, startPoint x: 637, startPoint y: 95, endPoint x: 706, endPoint y: 69, distance: 73.7
click at [706, 69] on project-studio-wrapper "X X X X X X X X X X X X X X X X X X X X X X X X X X X X X X X X X X X X X X X X…" at bounding box center [451, 186] width 812 height 293
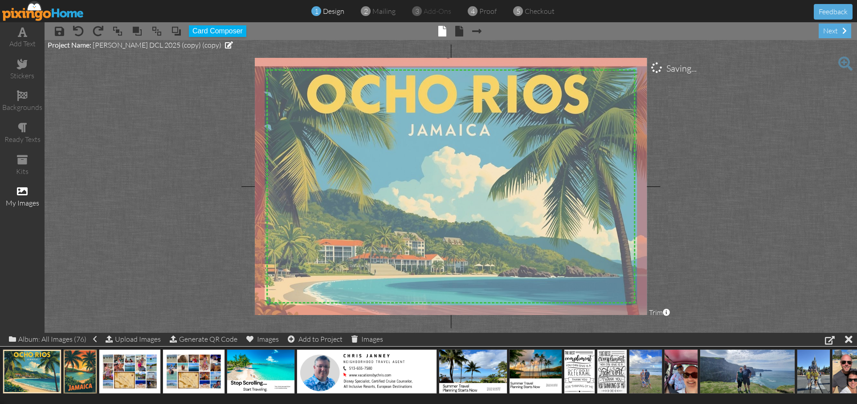
drag, startPoint x: 494, startPoint y: 172, endPoint x: 495, endPoint y: 159, distance: 12.9
click at [495, 159] on img at bounding box center [448, 224] width 445 height 335
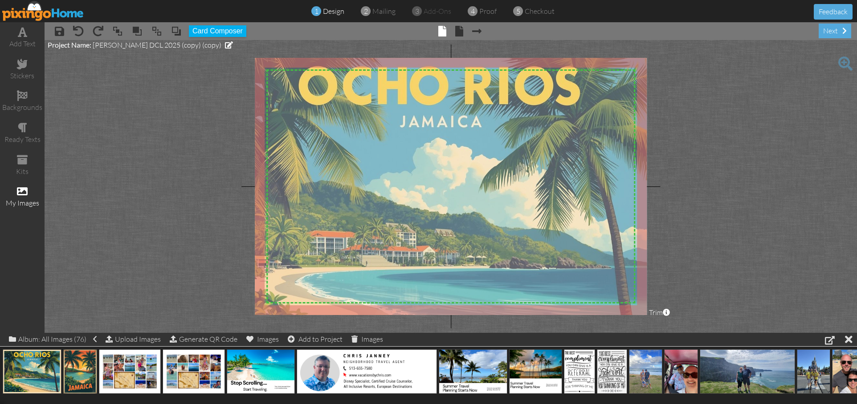
drag, startPoint x: 479, startPoint y: 237, endPoint x: 471, endPoint y: 228, distance: 12.0
click at [471, 228] on img at bounding box center [439, 215] width 445 height 335
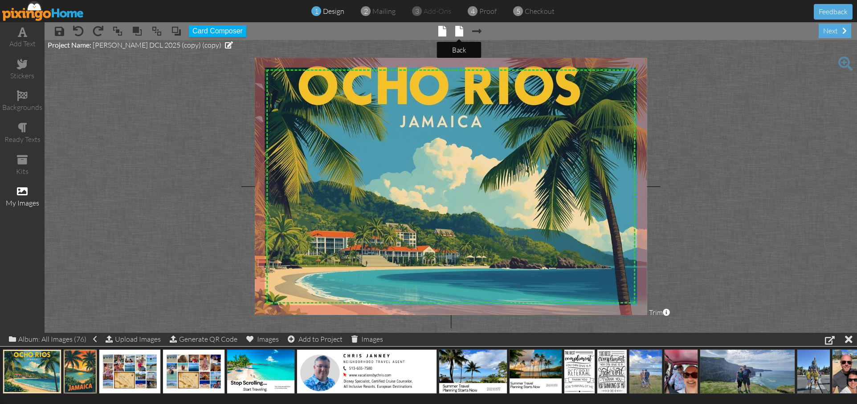
click at [459, 29] on span at bounding box center [459, 31] width 8 height 11
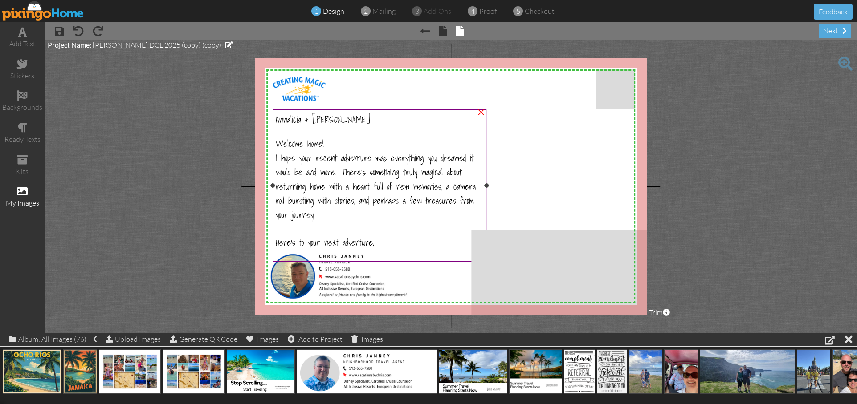
click at [380, 240] on div "Here's to your next adventure," at bounding box center [380, 242] width 208 height 14
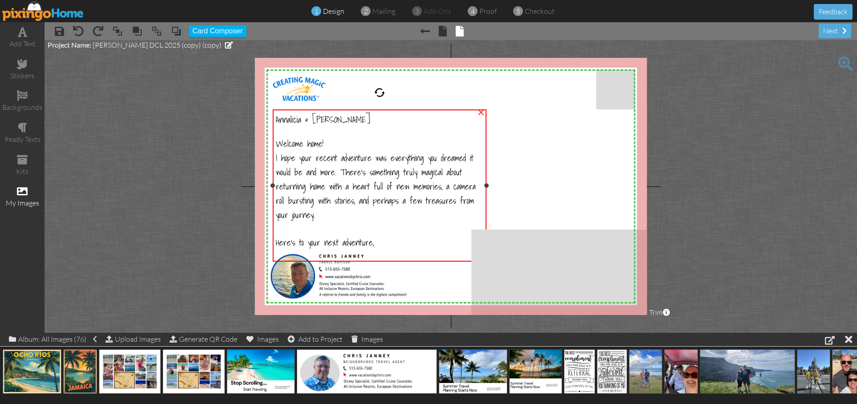
click at [378, 238] on div "Here's to your next adventure," at bounding box center [380, 242] width 208 height 14
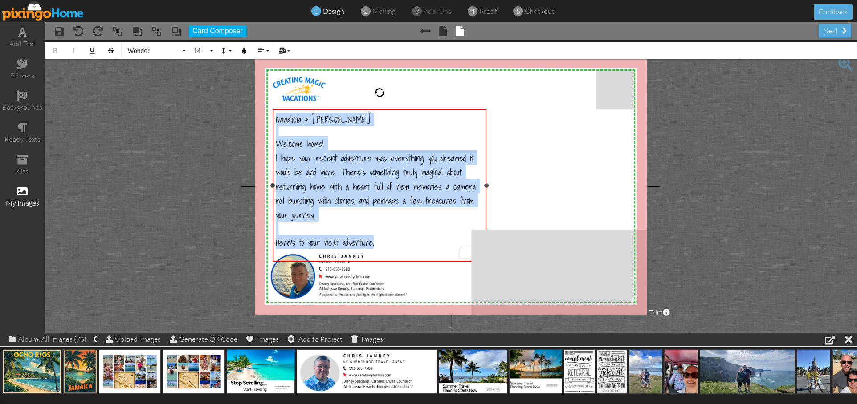
drag, startPoint x: 378, startPoint y: 238, endPoint x: 277, endPoint y: 109, distance: 163.5
click at [277, 110] on div "Annalicia & [PERSON_NAME] Welcome home! I hope your recent adventure was everyt…" at bounding box center [380, 186] width 214 height 152
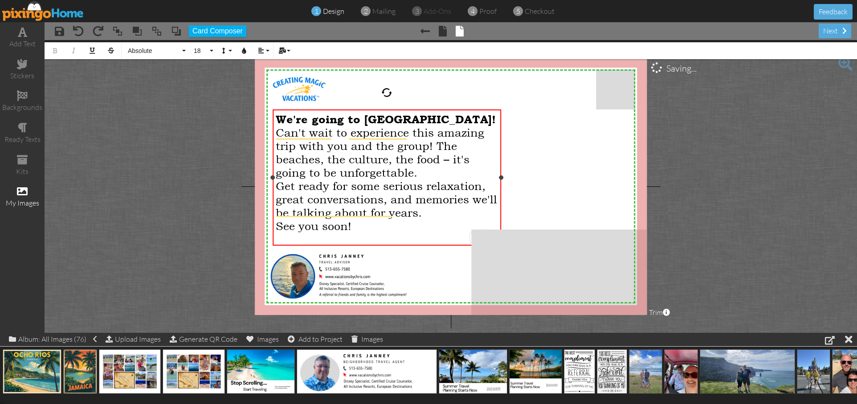
drag, startPoint x: 486, startPoint y: 183, endPoint x: 501, endPoint y: 184, distance: 14.8
click at [501, 184] on div "We're going to [GEOGRAPHIC_DATA]! Can't wait to experience this amazing trip wi…" at bounding box center [387, 178] width 229 height 136
click at [275, 224] on div "We're going to [GEOGRAPHIC_DATA]! Can't wait to experience this amazing trip wi…" at bounding box center [387, 180] width 229 height 140
click at [277, 224] on span "See you soon!" at bounding box center [314, 226] width 76 height 13
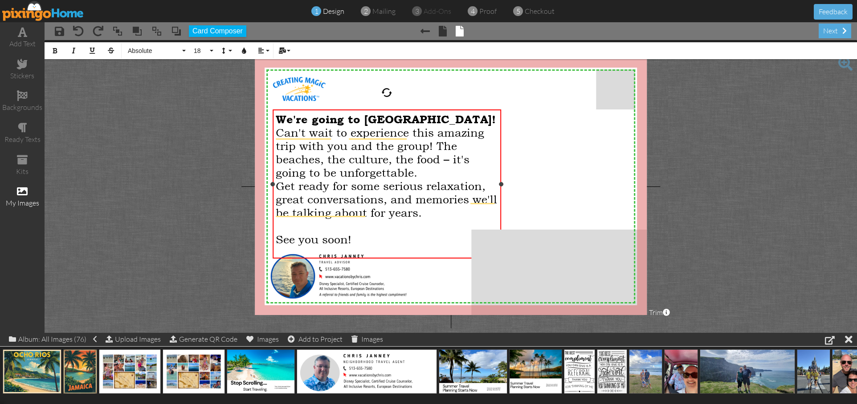
click at [427, 119] on div "We're going to [GEOGRAPHIC_DATA]!" at bounding box center [387, 119] width 222 height 13
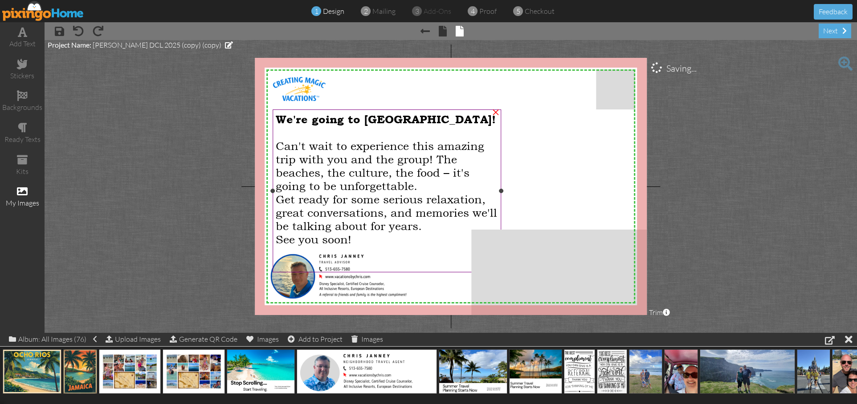
click at [396, 147] on span "Can't wait to experience this amazing trip with you and the group! The beaches,…" at bounding box center [380, 165] width 208 height 53
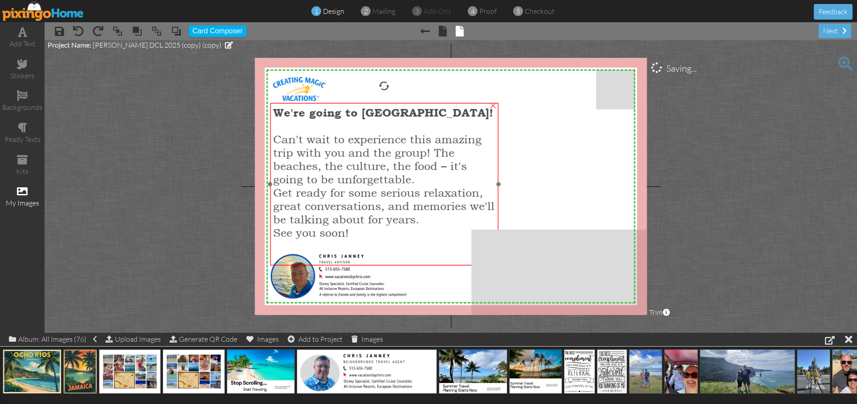
drag, startPoint x: 396, startPoint y: 147, endPoint x: 393, endPoint y: 141, distance: 7.2
click at [393, 141] on span "Can't wait to experience this amazing trip with you and the group! The beaches,…" at bounding box center [377, 159] width 208 height 53
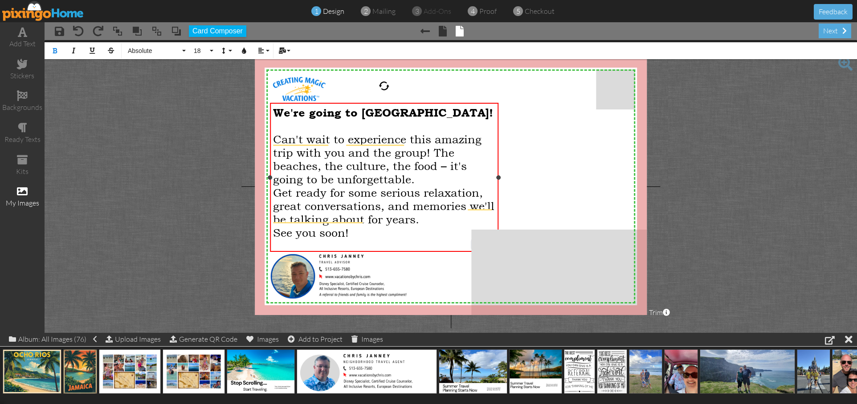
click at [431, 217] on div "Get ready for some serious relaxation, great conversations, and memories we'll …" at bounding box center [384, 206] width 222 height 40
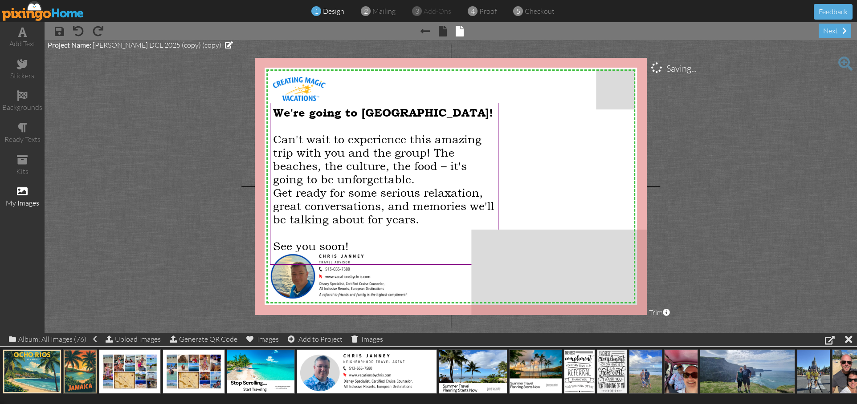
click at [197, 153] on project-studio-wrapper "X X X X X X X X X X X X X X X X X X X X X X X X X X X X X X X X X X X X X X X X…" at bounding box center [451, 186] width 812 height 293
click at [359, 232] on div at bounding box center [384, 232] width 222 height 13
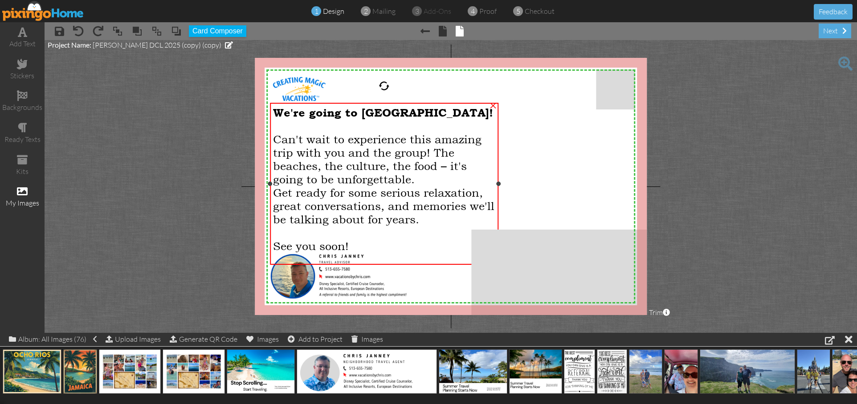
click at [346, 243] on span "See you soon!" at bounding box center [311, 246] width 76 height 13
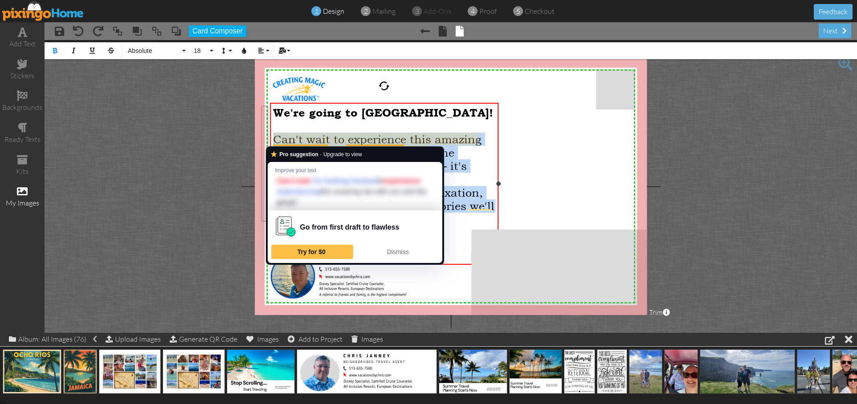
drag, startPoint x: 347, startPoint y: 243, endPoint x: 275, endPoint y: 138, distance: 127.5
click at [275, 138] on div "We're going to [GEOGRAPHIC_DATA]! Can't wait to experience this amazing trip wi…" at bounding box center [384, 186] width 222 height 160
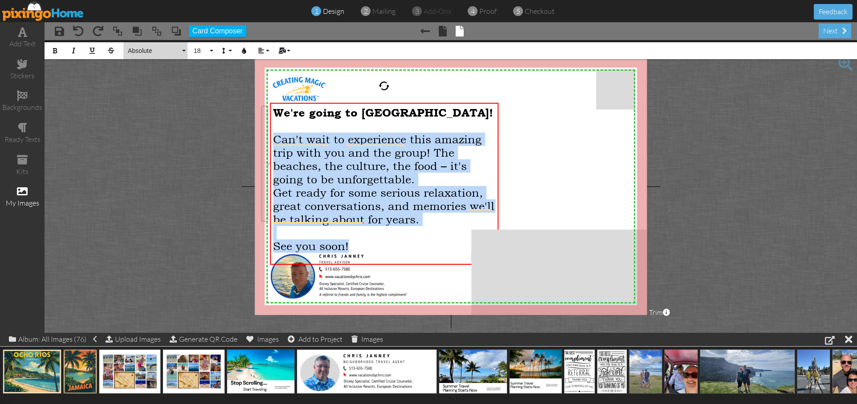
click at [153, 48] on span "Absolute" at bounding box center [153, 51] width 53 height 8
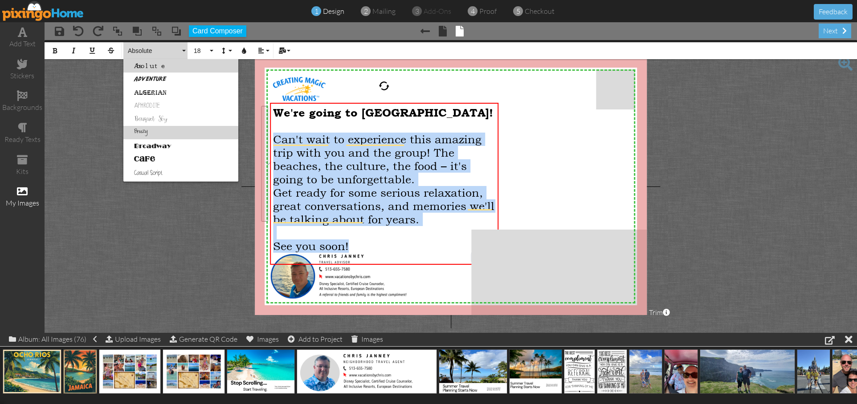
click at [158, 131] on link "Breezy" at bounding box center [180, 132] width 115 height 13
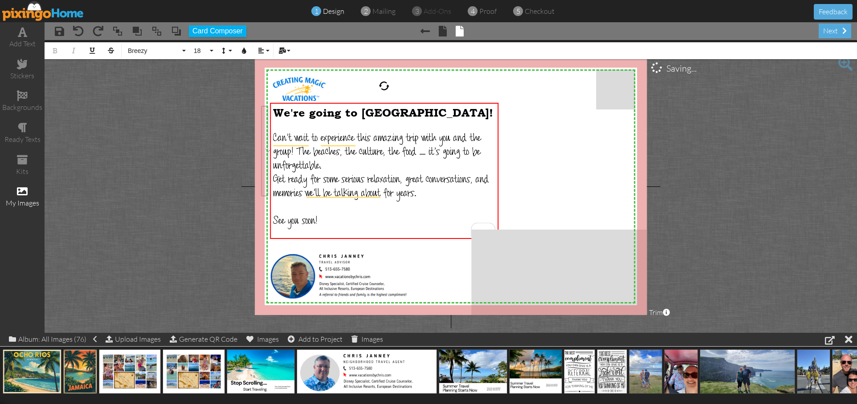
click at [171, 198] on project-studio-wrapper "X X X X X X X X X X X X X X X X X X X X X X X X X X X X X X X X X X X X X X X X…" at bounding box center [451, 186] width 812 height 293
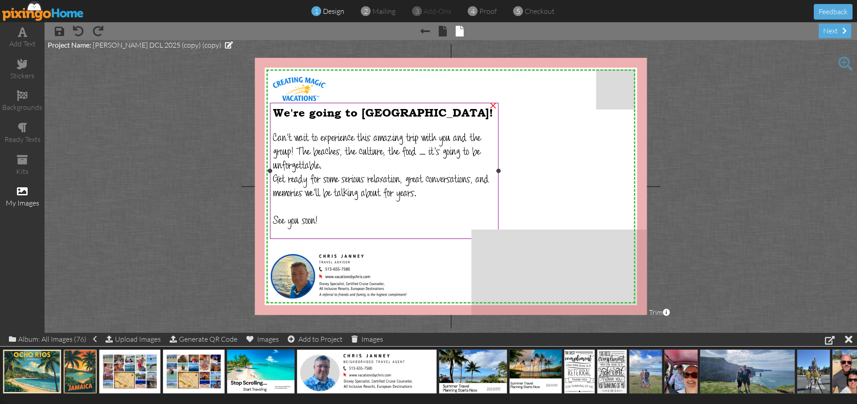
click at [336, 165] on div "Can't wait to experience this amazing trip with you and the group! The beaches,…" at bounding box center [384, 153] width 222 height 41
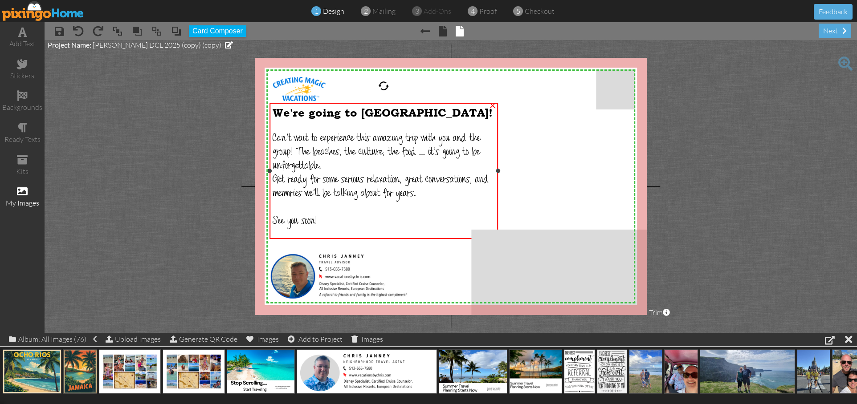
click at [336, 165] on div "Can't wait to experience this amazing trip with you and the group! The beaches,…" at bounding box center [384, 153] width 222 height 41
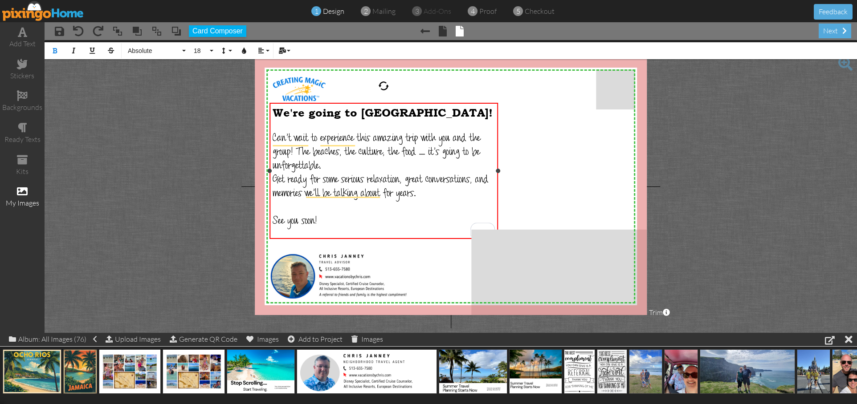
click at [330, 165] on div "Can't wait to experience this amazing trip with you and the group! The beaches,…" at bounding box center [384, 153] width 222 height 41
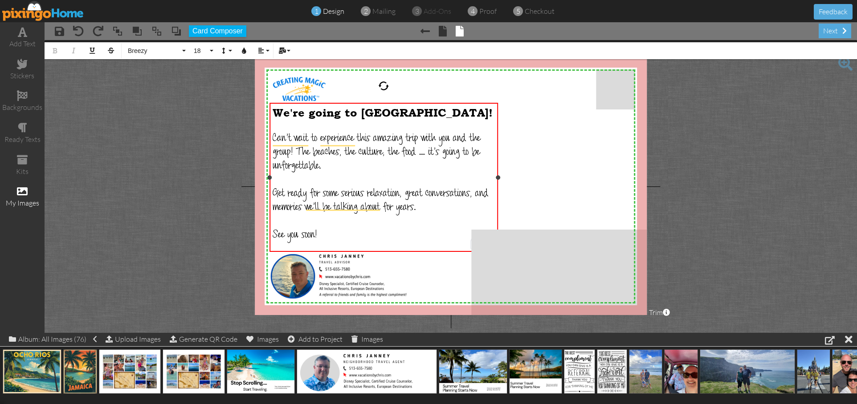
click at [375, 243] on div "To enrich screen reader interactions, please activate Accessibility in Grammarl…" at bounding box center [384, 249] width 222 height 13
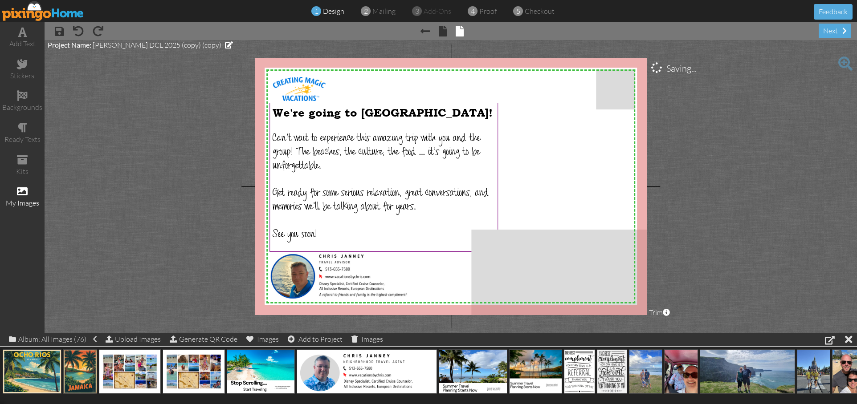
click at [189, 163] on project-studio-wrapper "X X X X X X X X X X X X X X X X X X X X X X X X X X X X X X X X X X X X X X X X…" at bounding box center [451, 186] width 812 height 293
click at [384, 126] on div at bounding box center [384, 125] width 222 height 13
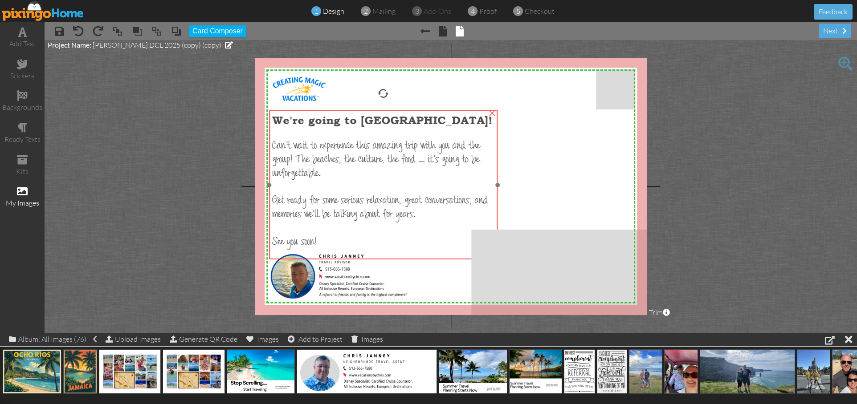
drag, startPoint x: 384, startPoint y: 127, endPoint x: 384, endPoint y: 135, distance: 7.6
click at [384, 135] on div at bounding box center [383, 133] width 222 height 13
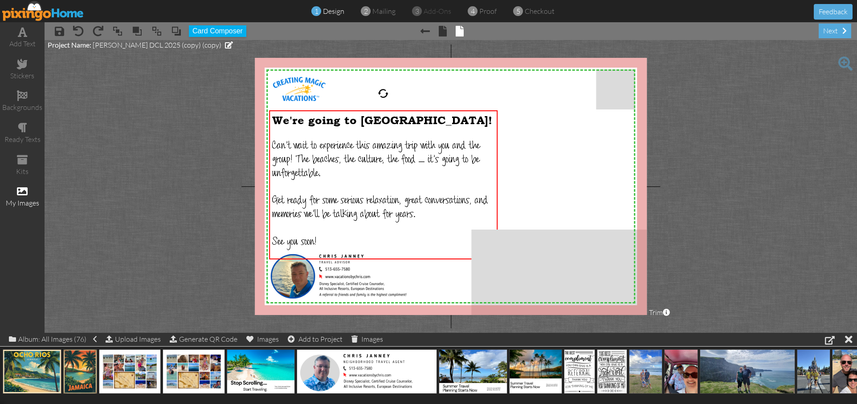
click at [210, 137] on project-studio-wrapper "X X X X X X X X X X X X X X X X X X X X X X X X X X X X X X X X X X X X X X X X…" at bounding box center [451, 186] width 812 height 293
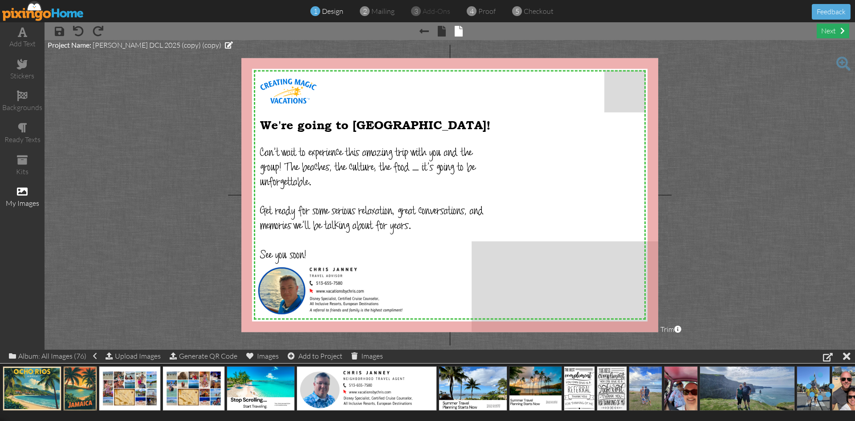
click at [832, 30] on div "next" at bounding box center [833, 31] width 33 height 15
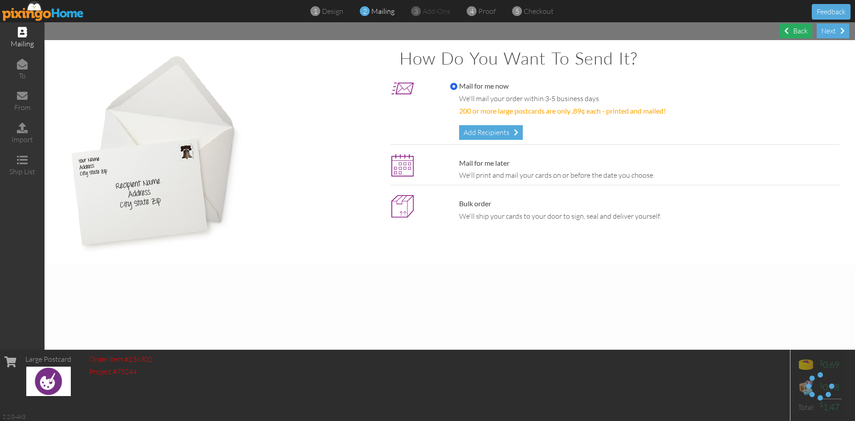
click at [788, 28] on span at bounding box center [786, 30] width 4 height 7
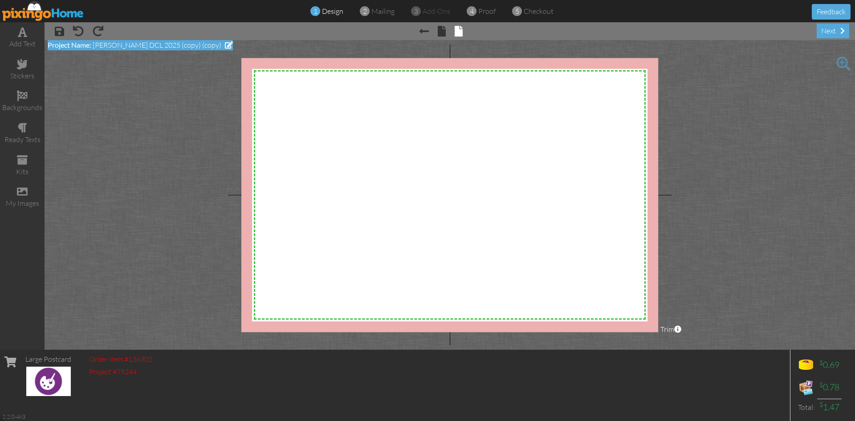
click at [225, 45] on span at bounding box center [229, 44] width 8 height 7
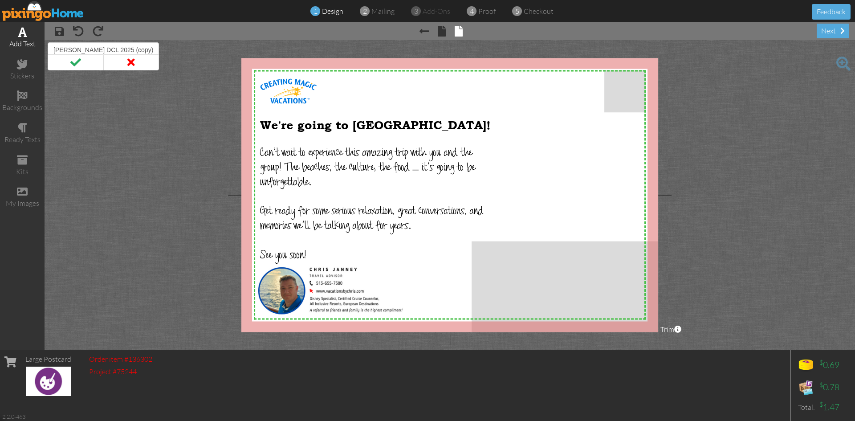
drag, startPoint x: 143, startPoint y: 50, endPoint x: 44, endPoint y: 50, distance: 99.8
click at [44, 50] on div "add text stickers backgrounds ready texts kits my images × save × undo × redo ×…" at bounding box center [427, 185] width 855 height 327
type input "Jamacia 2"
click at [80, 61] on span at bounding box center [76, 62] width 56 height 16
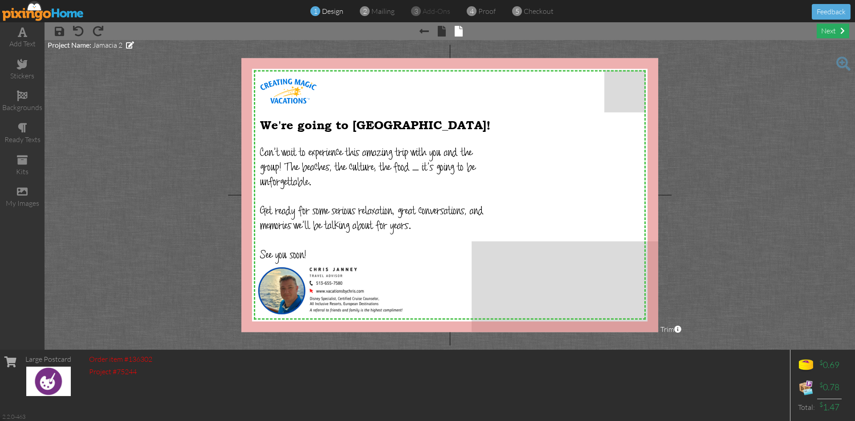
click at [839, 31] on div "next" at bounding box center [833, 31] width 33 height 15
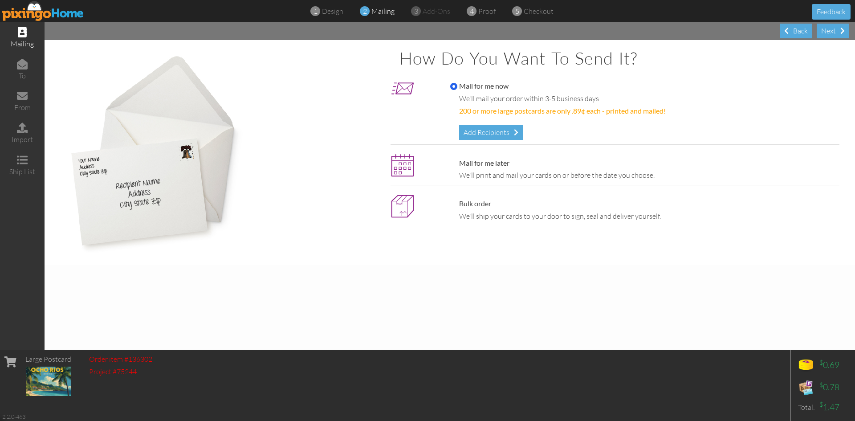
click at [490, 118] on div "Mail for me now We'll mail your order within 3-5 business days 200 or more larg…" at bounding box center [643, 110] width 398 height 58
click at [491, 131] on div "Add Recipients" at bounding box center [491, 132] width 64 height 15
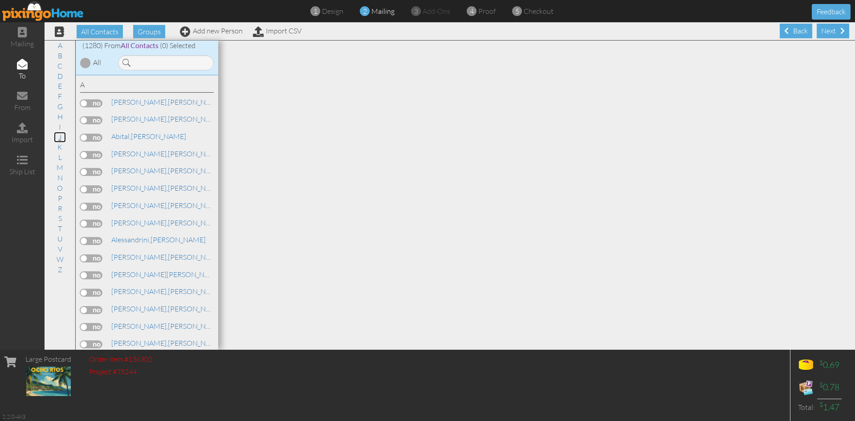
click at [59, 136] on link "J" at bounding box center [60, 137] width 12 height 11
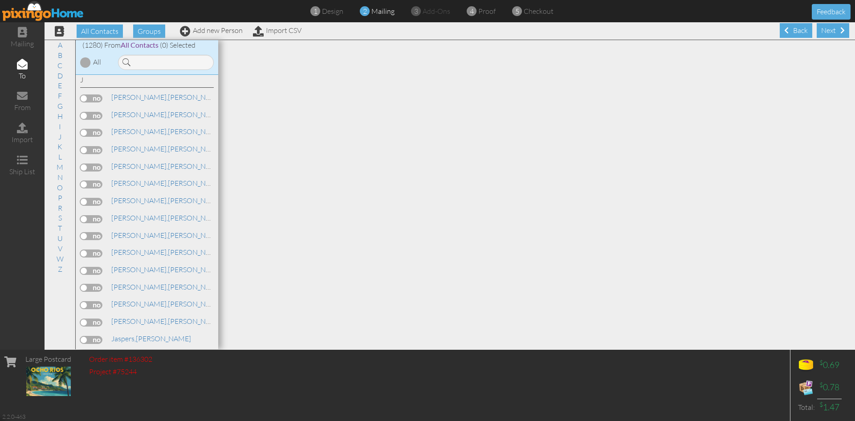
click at [90, 253] on label at bounding box center [91, 253] width 22 height 8
click at [0, 0] on input "checkbox" at bounding box center [0, 0] width 0 height 0
click at [824, 28] on div "Next" at bounding box center [833, 30] width 33 height 15
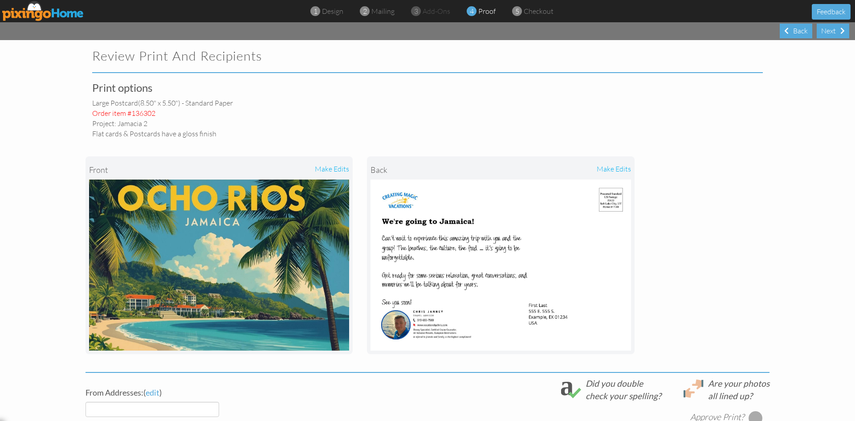
select select "object:15096"
click at [789, 31] on div "Back" at bounding box center [796, 31] width 33 height 15
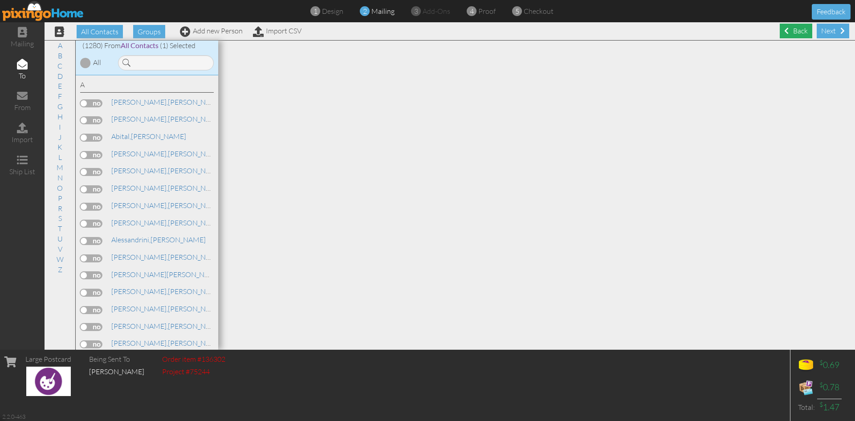
click at [789, 26] on div "Back" at bounding box center [796, 31] width 33 height 15
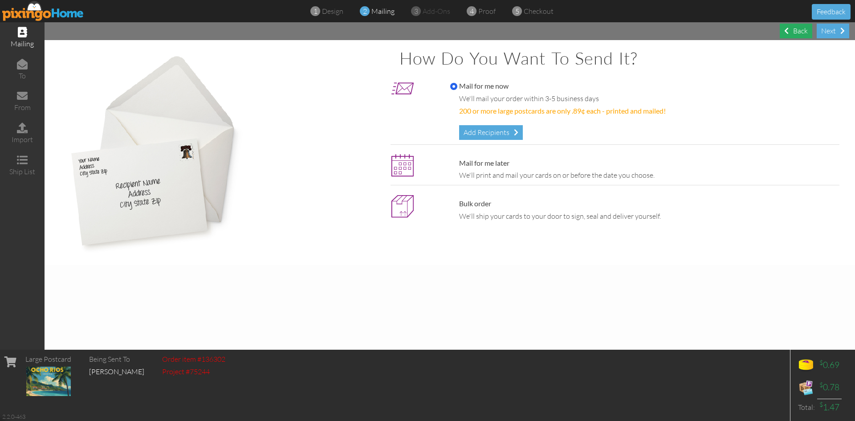
click at [807, 30] on div "Back" at bounding box center [796, 31] width 33 height 15
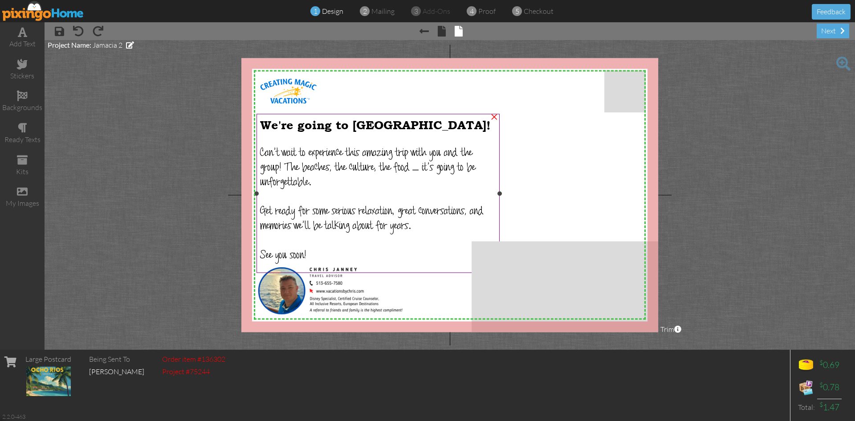
click at [362, 167] on span "Can't wait to experience this amazing trip with you and the group! The beaches,…" at bounding box center [367, 168] width 215 height 43
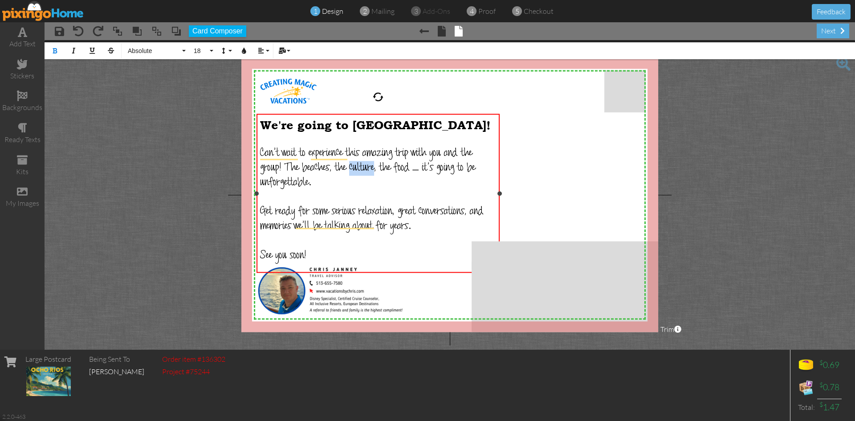
drag, startPoint x: 351, startPoint y: 164, endPoint x: 376, endPoint y: 164, distance: 24.9
click at [376, 164] on span "Can't wait to experience this amazing trip with you and the group! The beaches,…" at bounding box center [367, 168] width 215 height 43
click at [838, 29] on div "next" at bounding box center [833, 31] width 33 height 15
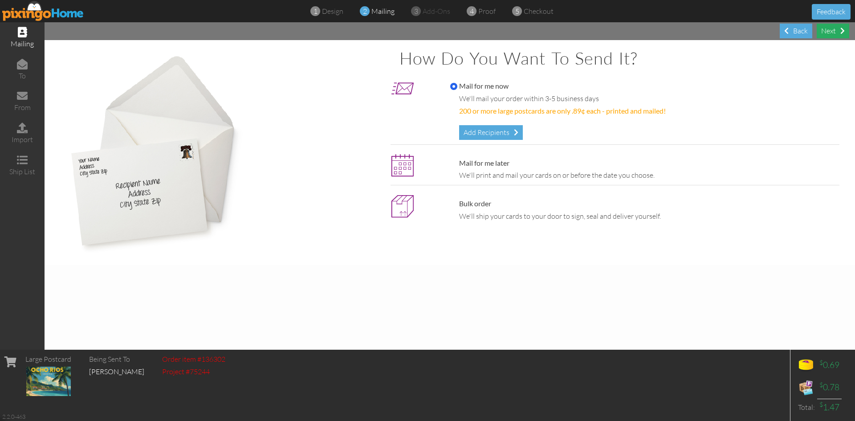
click at [838, 29] on div "Next" at bounding box center [833, 31] width 33 height 15
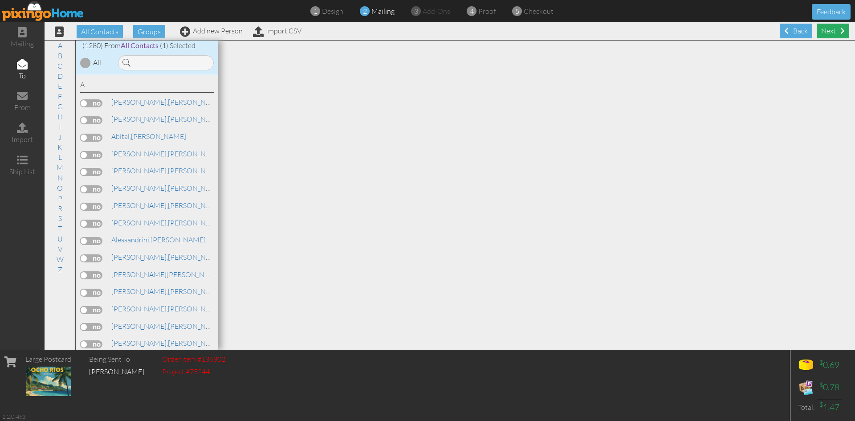
click at [821, 29] on div "Next" at bounding box center [833, 31] width 33 height 15
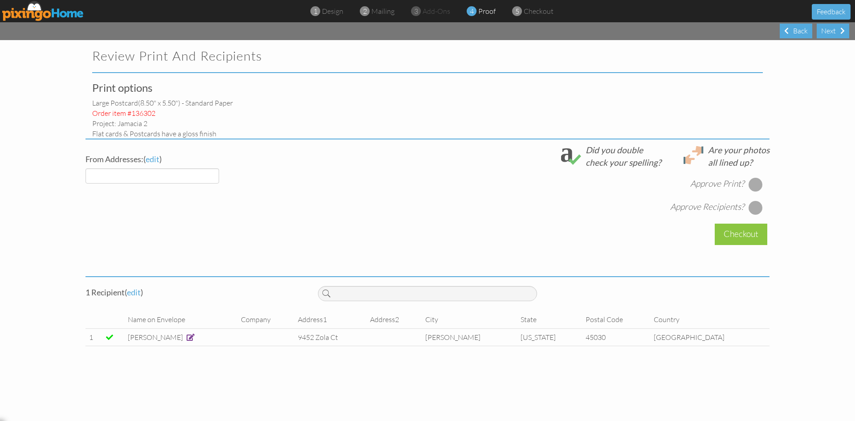
select select "object:20481"
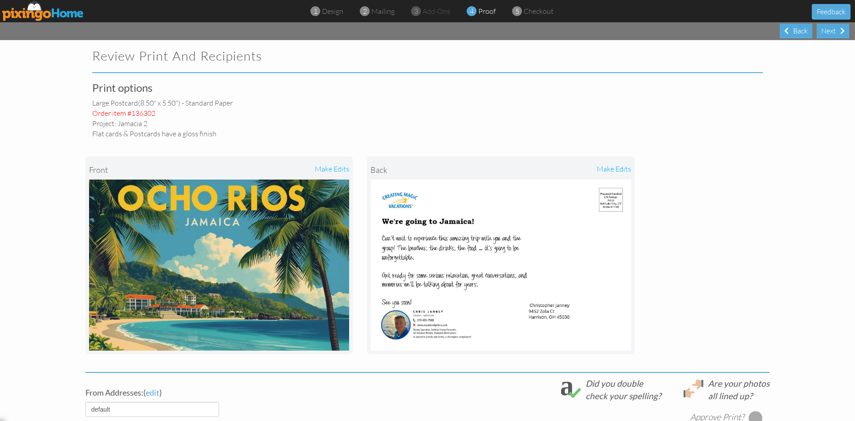
drag, startPoint x: 86, startPoint y: 180, endPoint x: 346, endPoint y: 350, distance: 309.8
drag, startPoint x: 369, startPoint y: 180, endPoint x: 627, endPoint y: 349, distance: 308.9
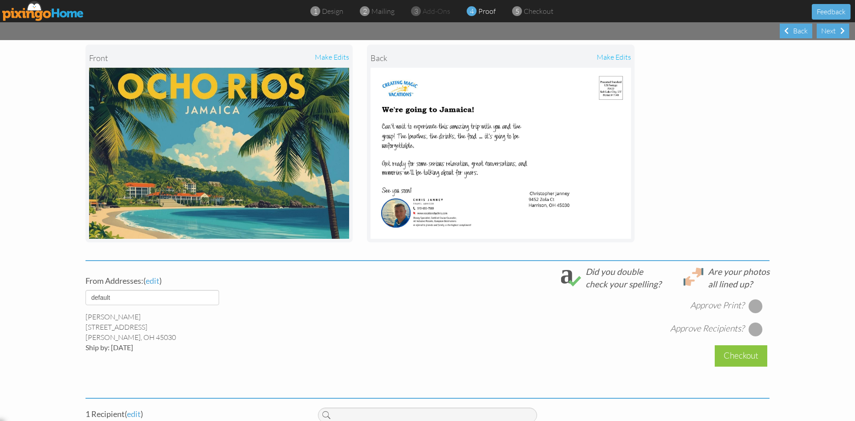
scroll to position [176, 0]
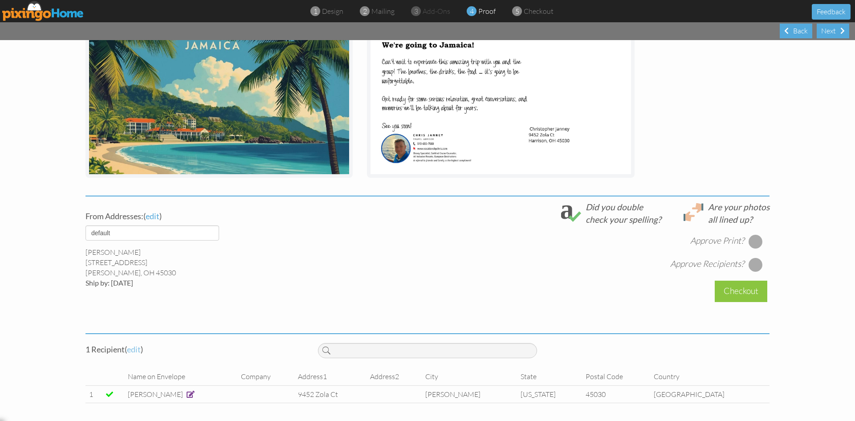
click at [131, 350] on span "edit" at bounding box center [134, 349] width 14 height 10
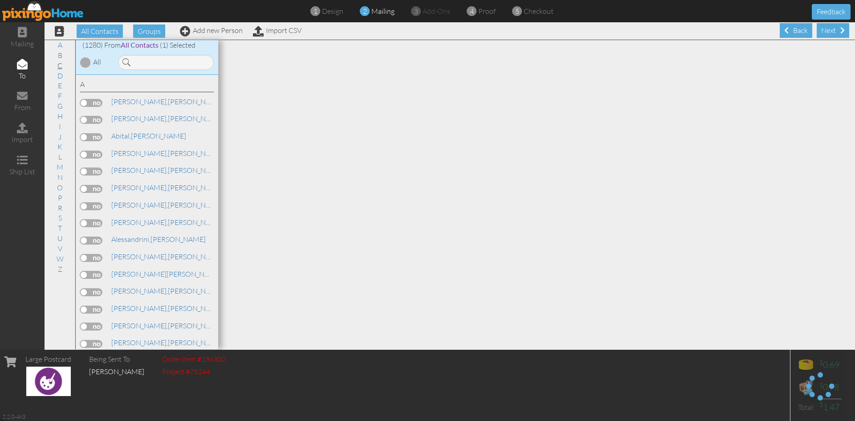
scroll to position [0, 0]
click at [140, 64] on input at bounding box center [166, 62] width 96 height 15
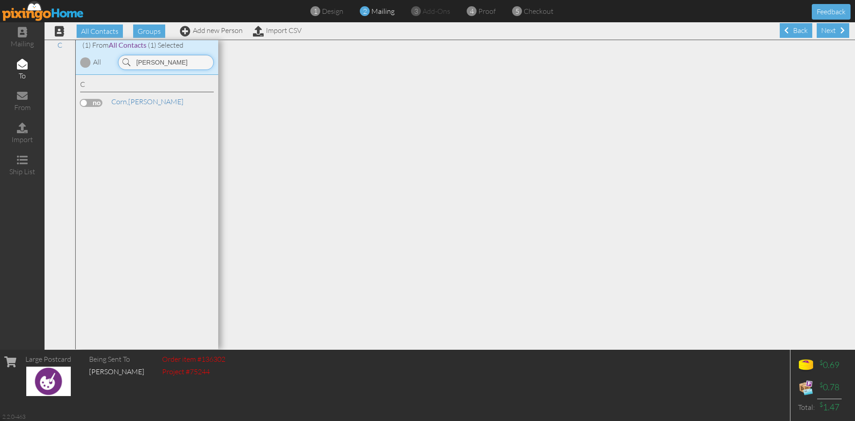
type input "wendi"
click at [90, 101] on label at bounding box center [91, 103] width 22 height 8
click at [0, 0] on input "checkbox" at bounding box center [0, 0] width 0 height 0
click at [832, 33] on div "Next" at bounding box center [833, 30] width 33 height 15
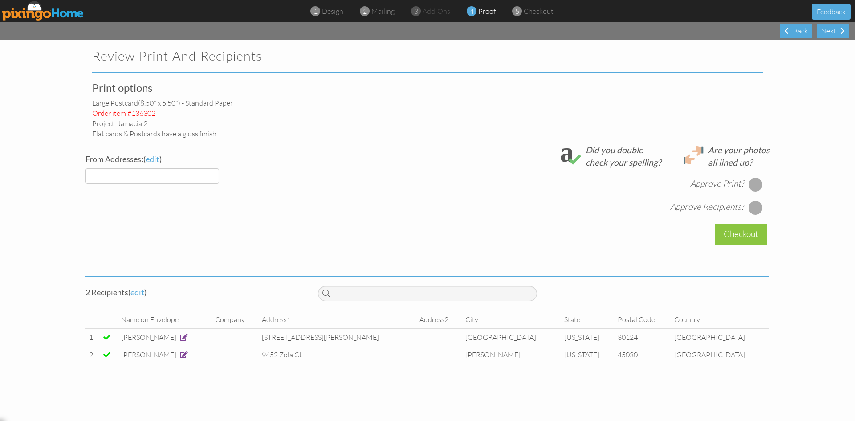
select select "object:23232"
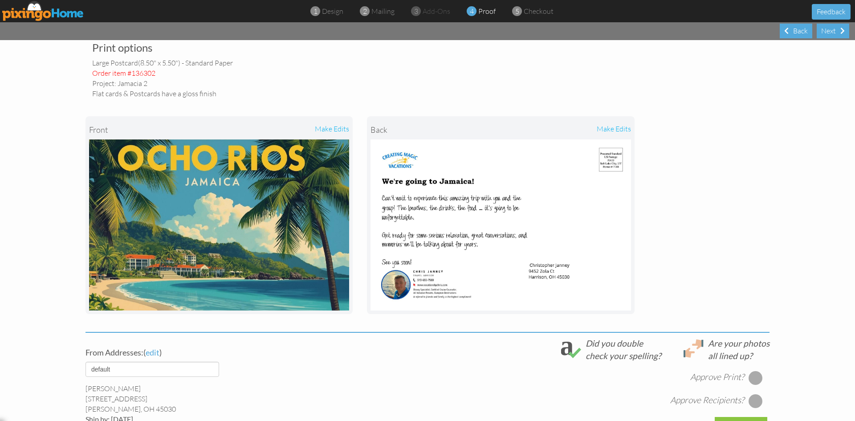
scroll to position [134, 0]
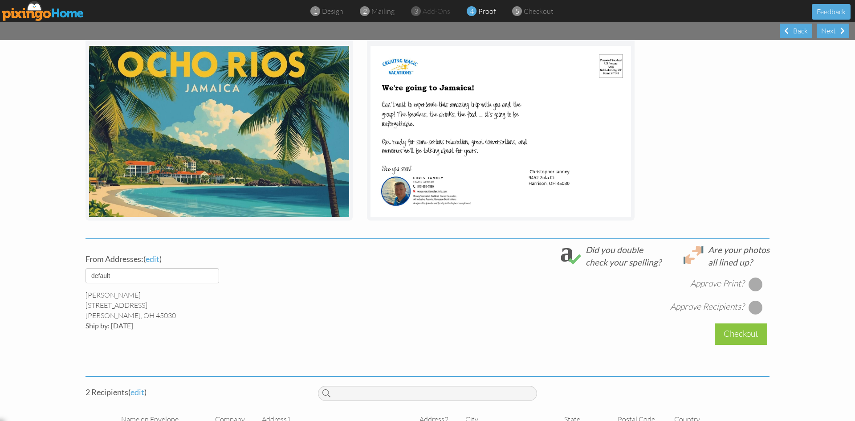
click at [752, 284] on div at bounding box center [756, 284] width 14 height 14
click at [755, 309] on div at bounding box center [756, 307] width 14 height 14
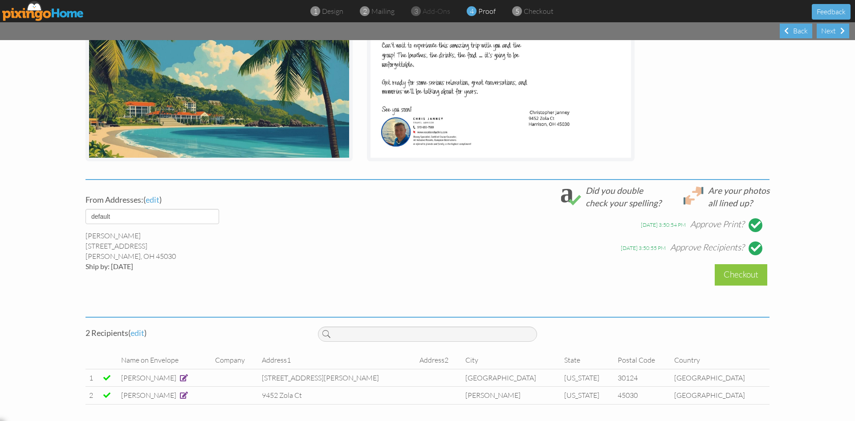
scroll to position [194, 0]
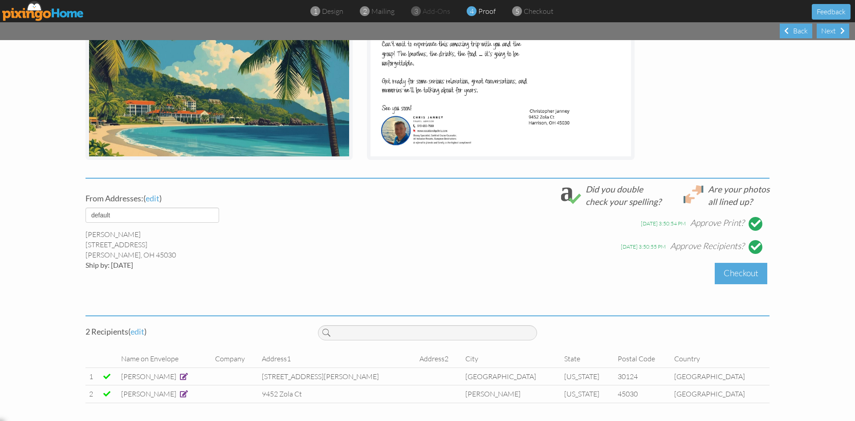
click at [732, 270] on div "Checkout" at bounding box center [741, 273] width 53 height 21
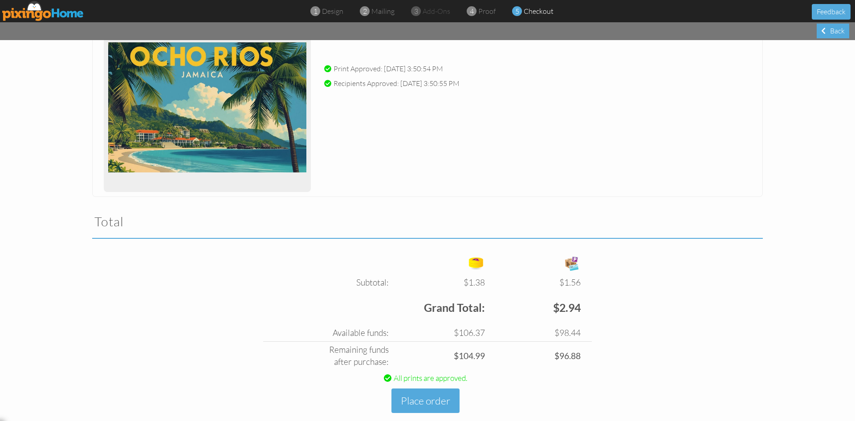
scroll to position [145, 0]
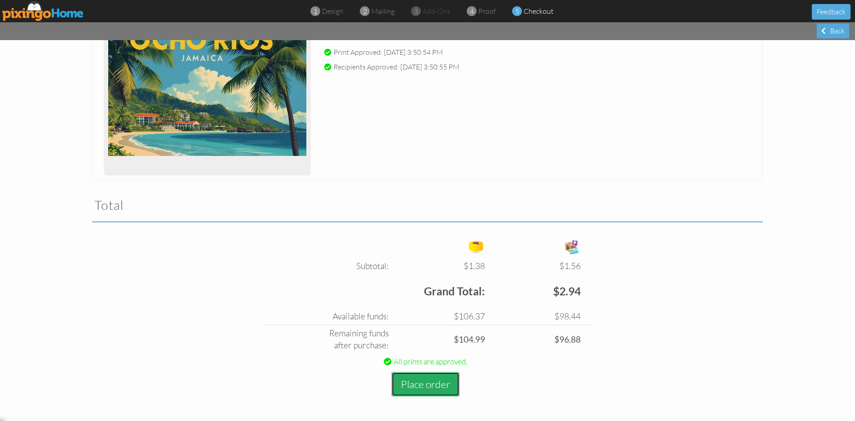
click at [416, 380] on button "Place order" at bounding box center [426, 384] width 68 height 24
